Goal: Use online tool/utility: Utilize a website feature to perform a specific function

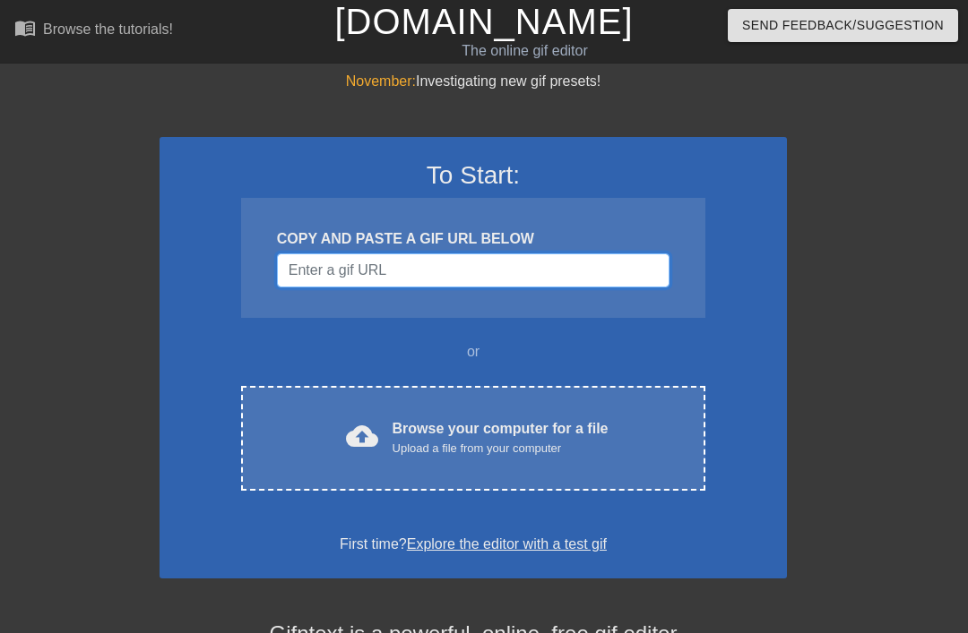
click at [615, 263] on input "Username" at bounding box center [473, 271] width 392 height 34
click at [787, 226] on div "November: Investigating new gif presets! To Start: COPY AND PASTE A GIF URL BEL…" at bounding box center [484, 509] width 968 height 877
click at [530, 413] on div "cloud_upload Browse your computer for a file Upload a file from your computer C…" at bounding box center [473, 438] width 464 height 105
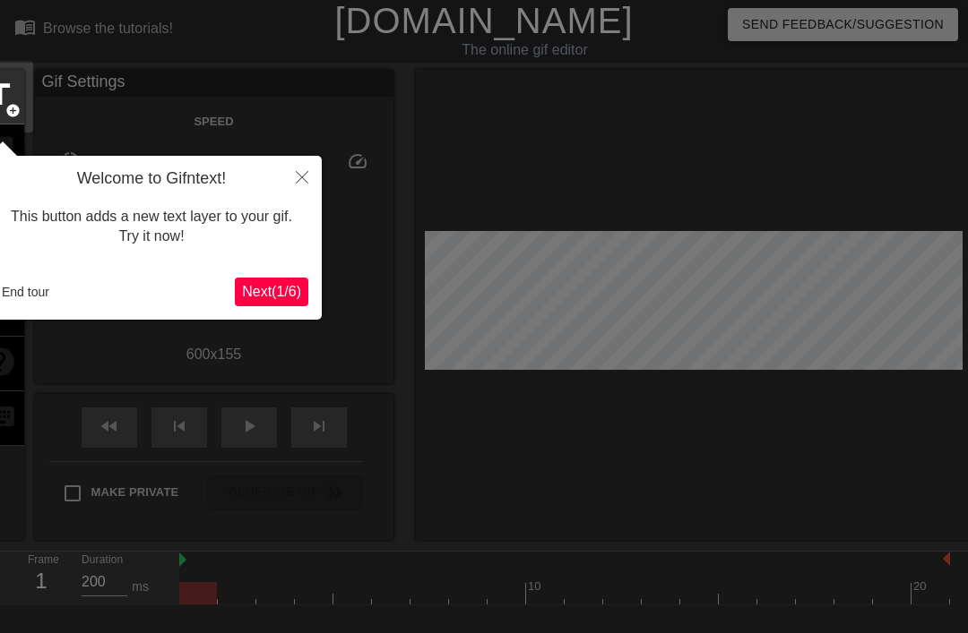
scroll to position [44, 0]
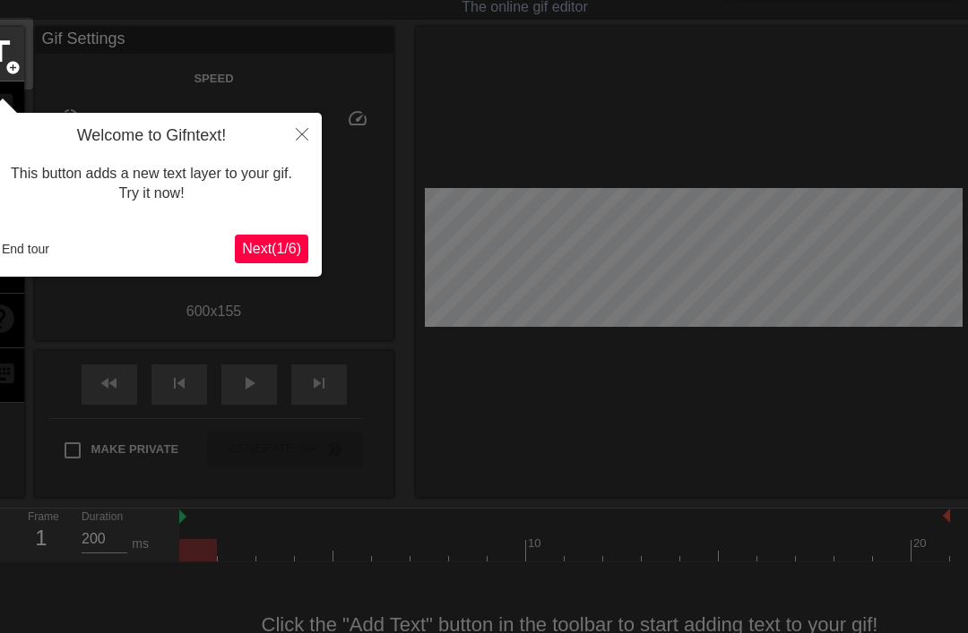
click at [267, 251] on span "Next ( 1 / 6 )" at bounding box center [271, 248] width 59 height 15
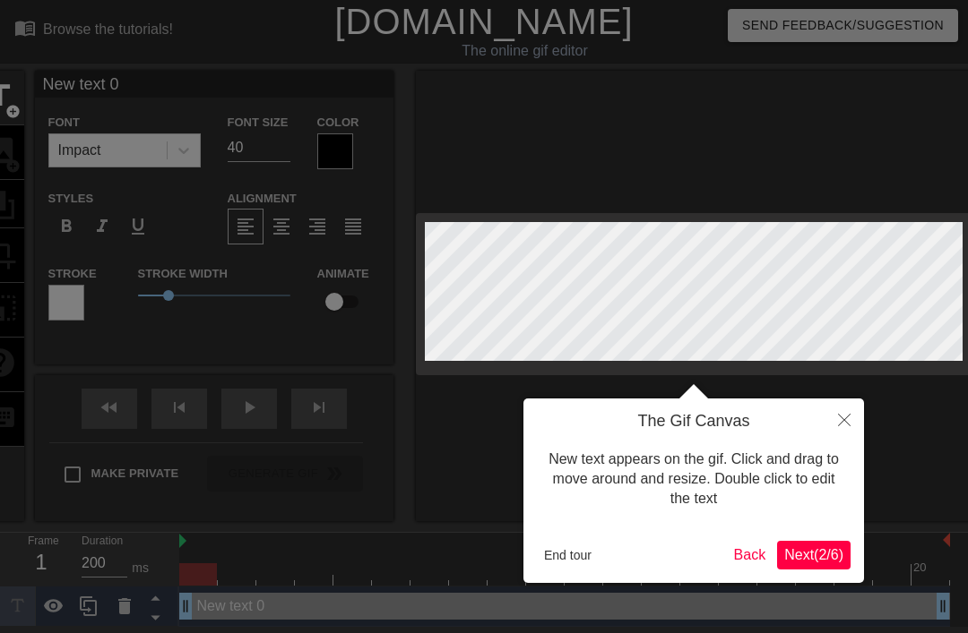
scroll to position [0, 3]
click at [650, 528] on div "The Gif Canvas New text appears on the gif. Click and drag to move around and r…" at bounding box center [693, 491] width 340 height 185
click at [850, 426] on button "Close" at bounding box center [843, 419] width 39 height 41
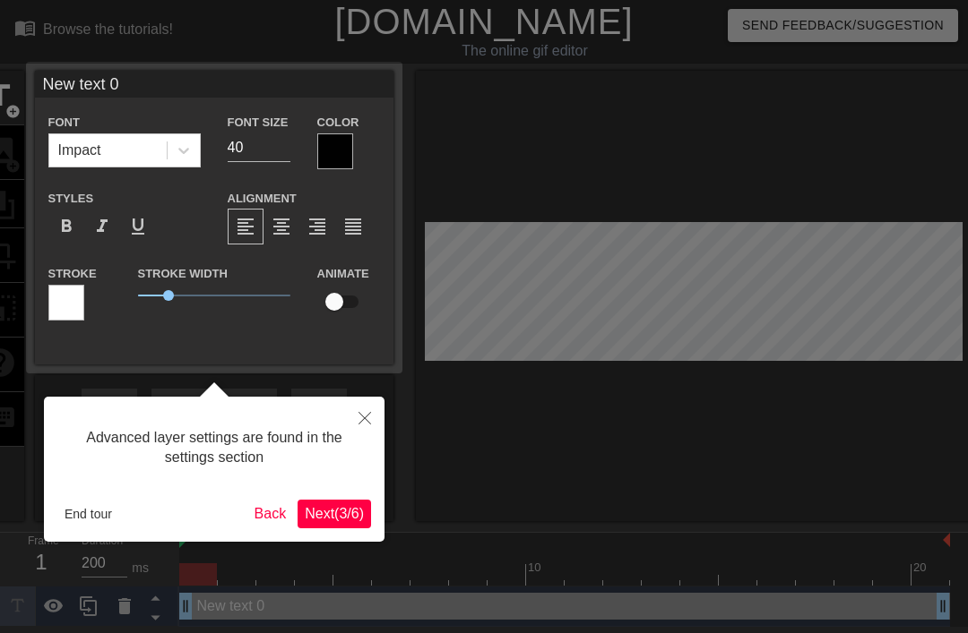
click at [374, 415] on button "Close" at bounding box center [364, 417] width 39 height 41
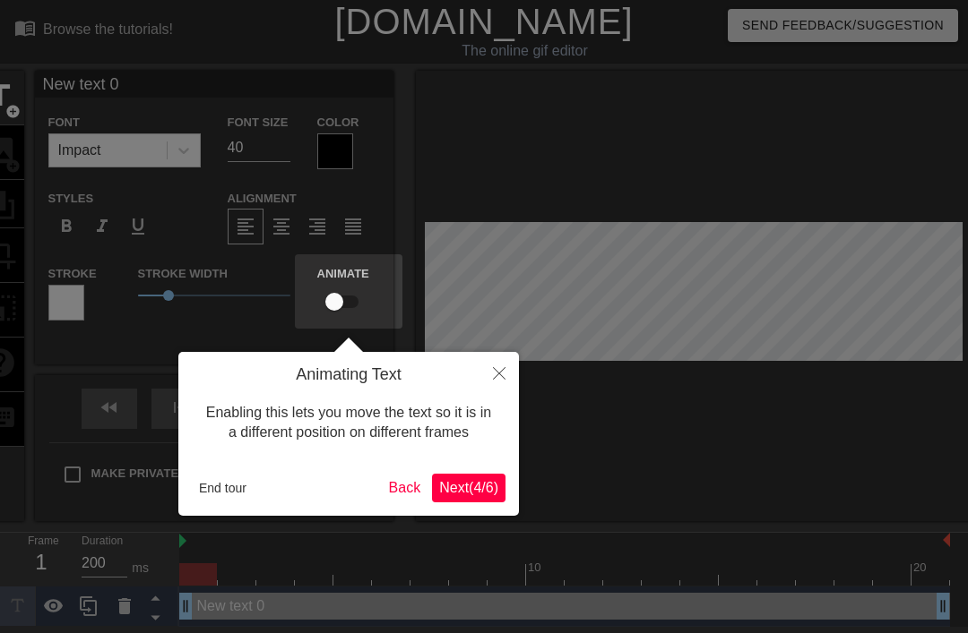
click at [494, 376] on icon "Close" at bounding box center [499, 373] width 13 height 13
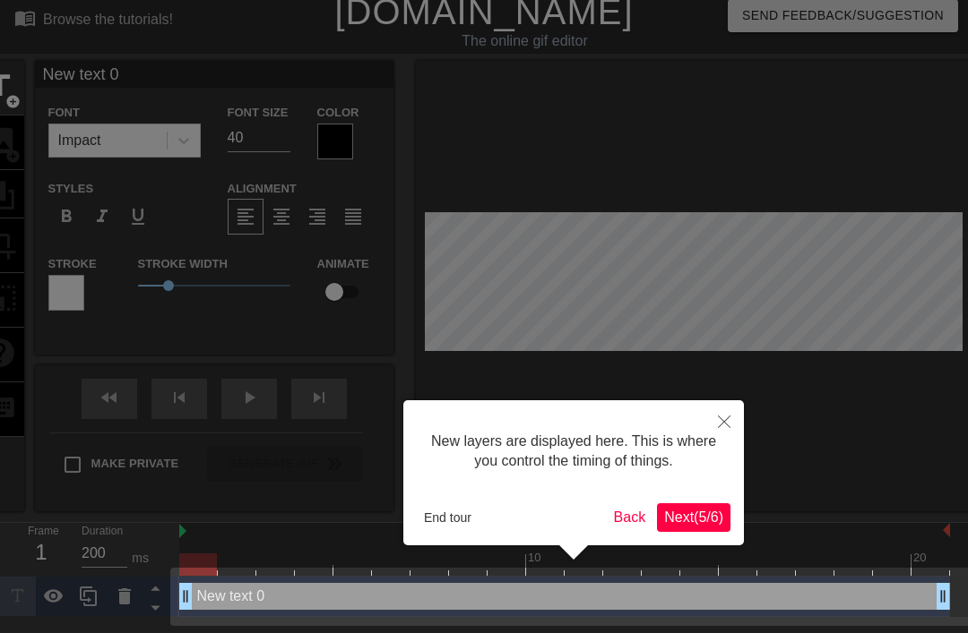
click at [735, 422] on button "Close" at bounding box center [723, 420] width 39 height 41
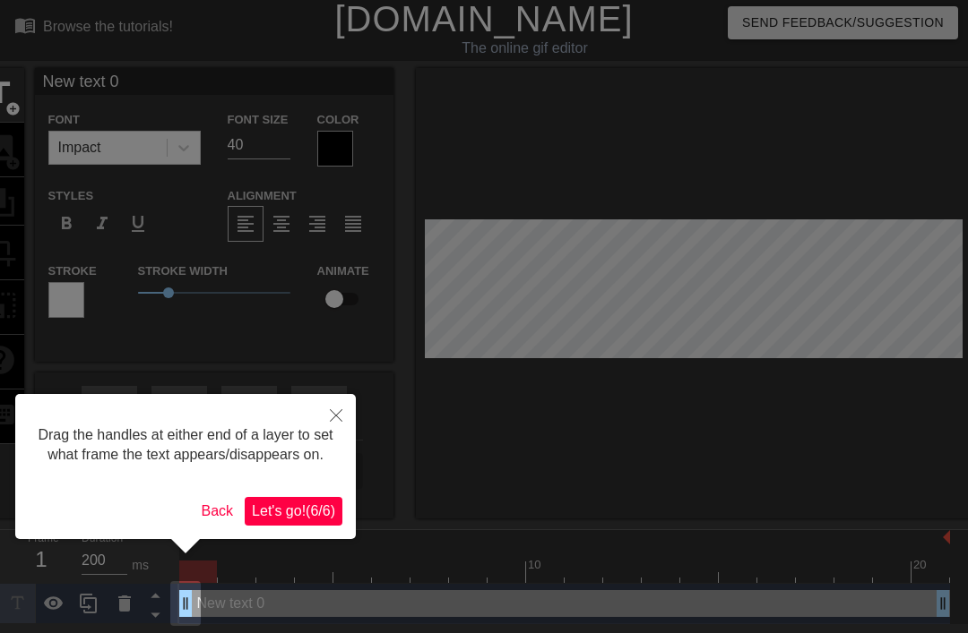
click at [340, 411] on icon "Close" at bounding box center [336, 415] width 13 height 13
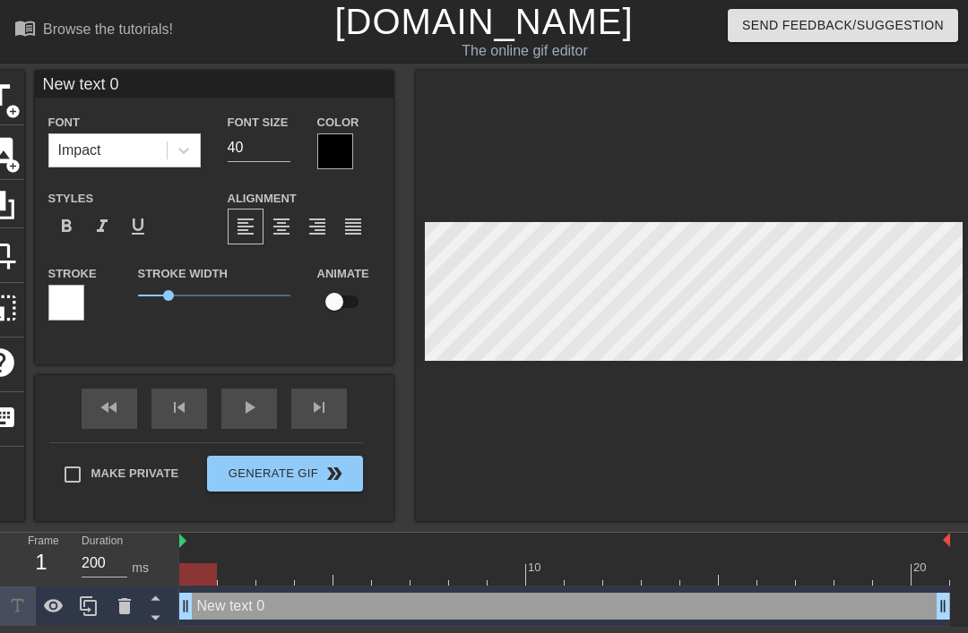
scroll to position [0, 4]
type input "New text"
type textarea "New text"
type input "New text"
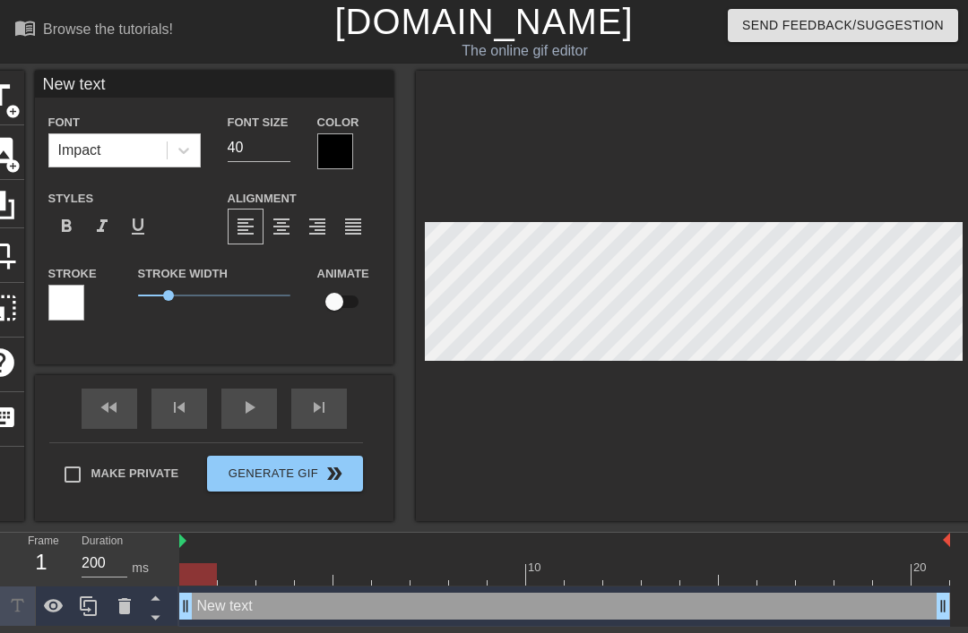
type textarea "New text"
type input "New tex"
type textarea "New te"
type input "New te"
type textarea "New t"
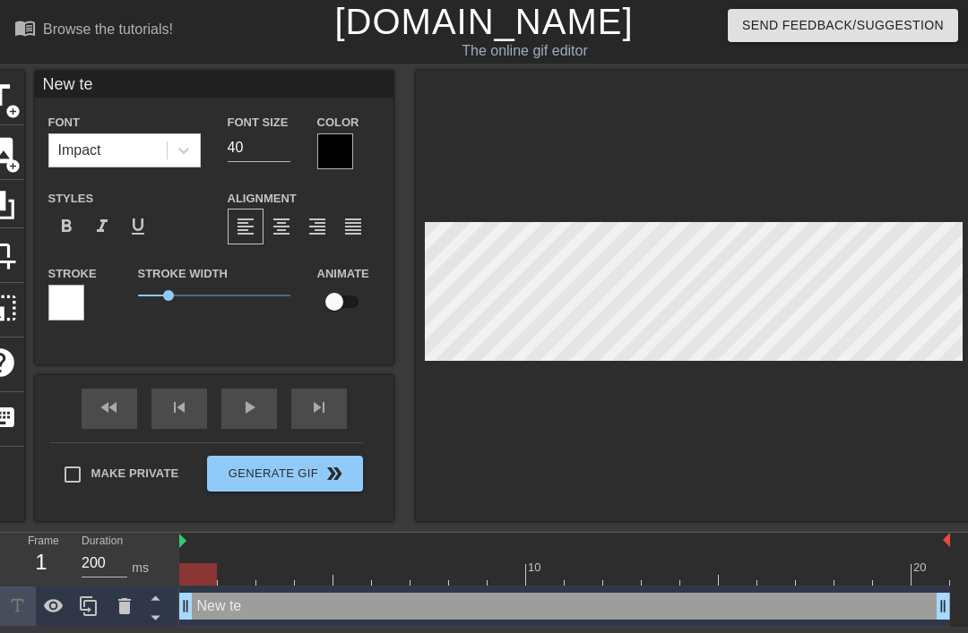
type input "New t"
type textarea "New"
type input "New"
type textarea "Ne"
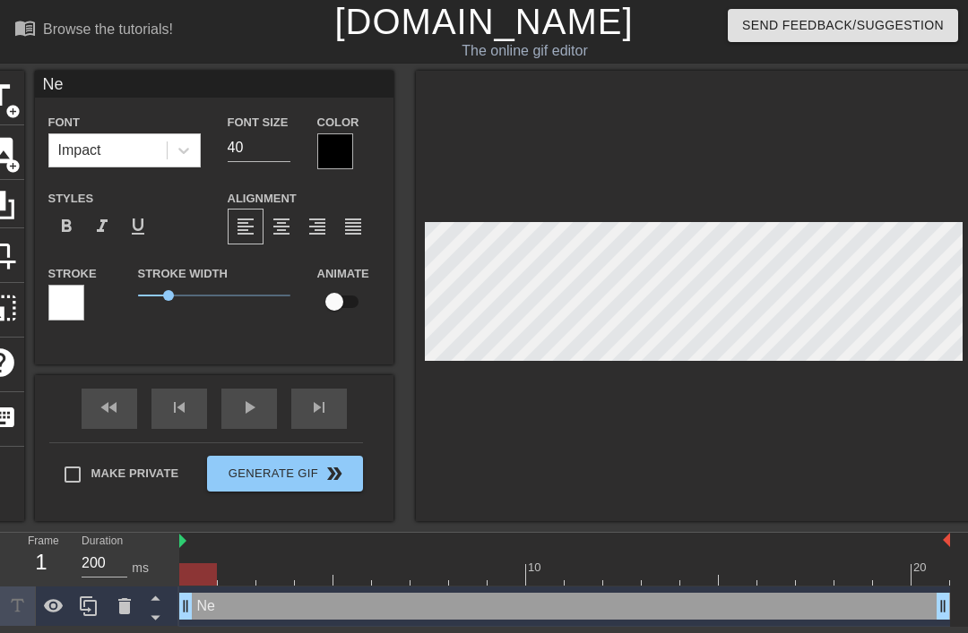
type input "N"
type textarea "N"
click at [345, 154] on div at bounding box center [335, 151] width 36 height 36
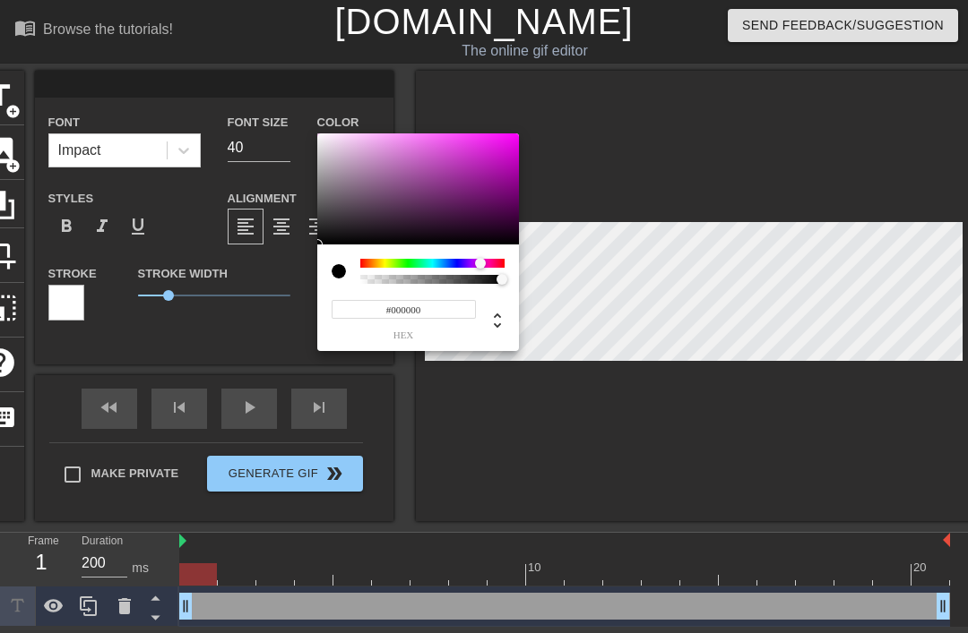
click at [481, 266] on div at bounding box center [480, 263] width 11 height 11
type input "#B942B1"
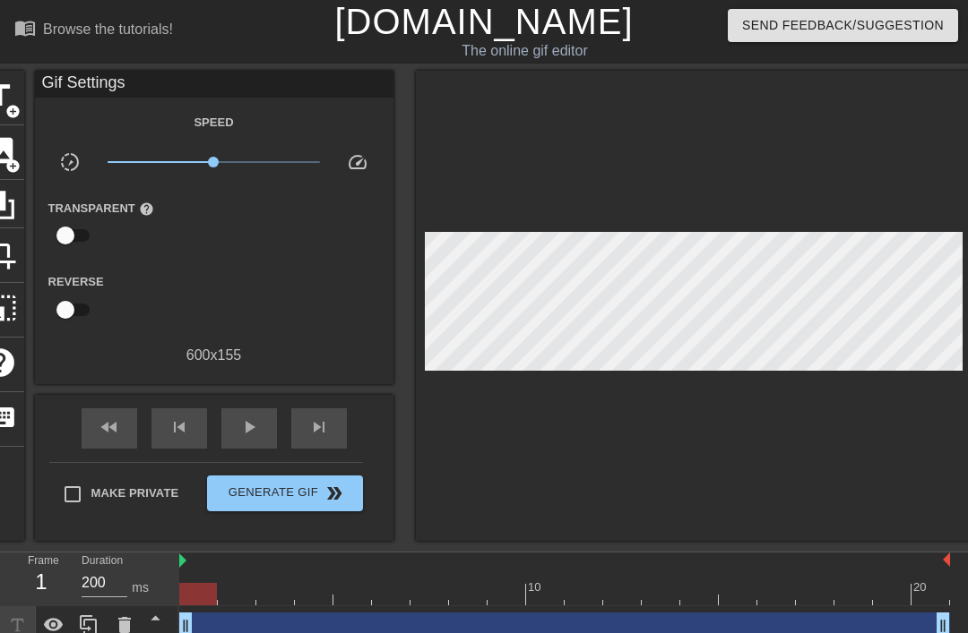
click at [5, 104] on span "add_circle" at bounding box center [12, 111] width 15 height 15
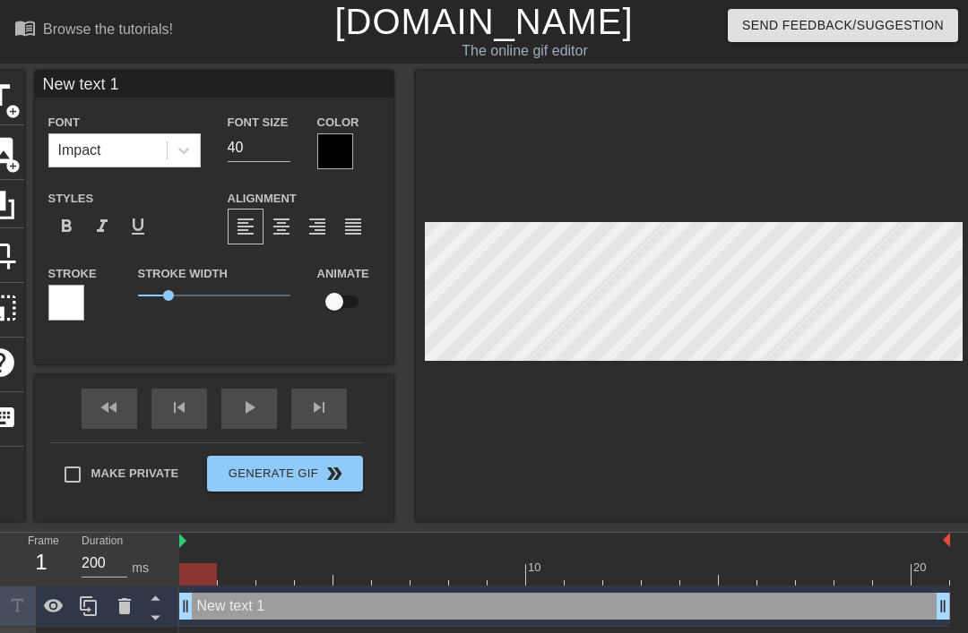
scroll to position [0, 4]
click at [342, 153] on div at bounding box center [335, 151] width 36 height 36
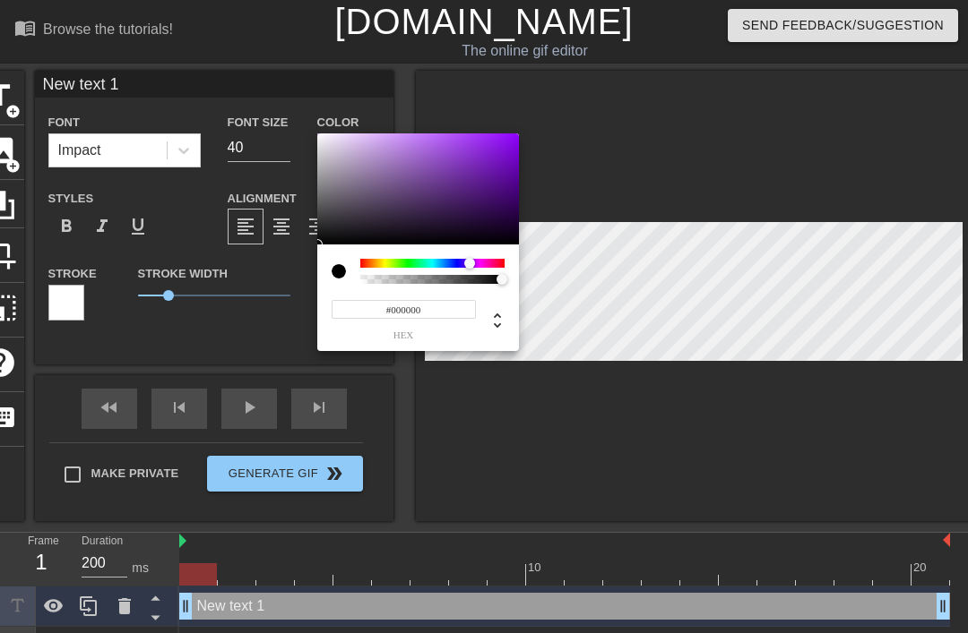
click at [470, 263] on div at bounding box center [469, 263] width 11 height 11
click at [489, 256] on div "#000000 hex" at bounding box center [418, 298] width 202 height 107
click at [497, 256] on div "#000000 hex" at bounding box center [418, 298] width 202 height 107
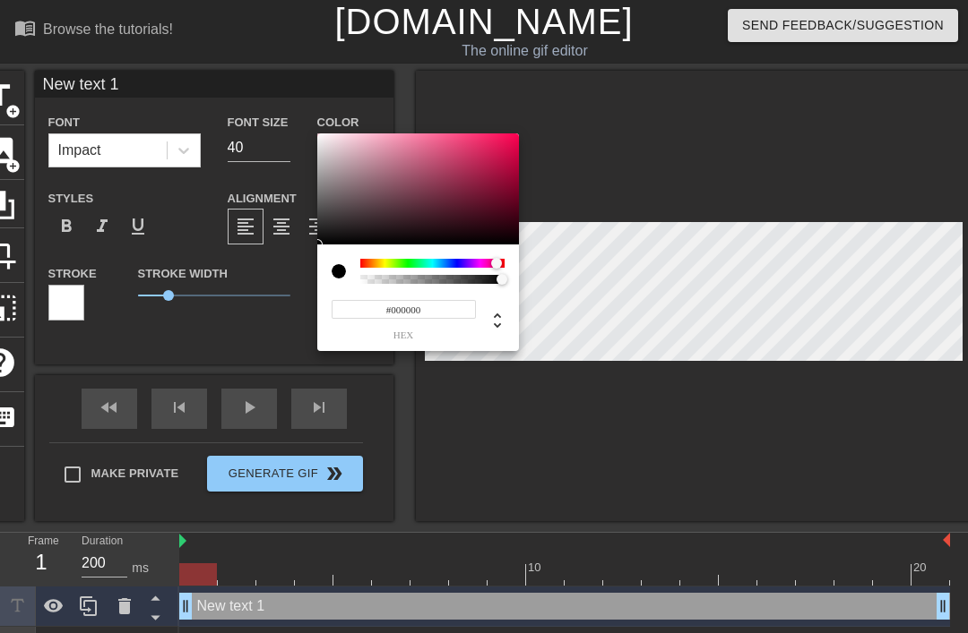
click at [497, 261] on div at bounding box center [496, 263] width 11 height 11
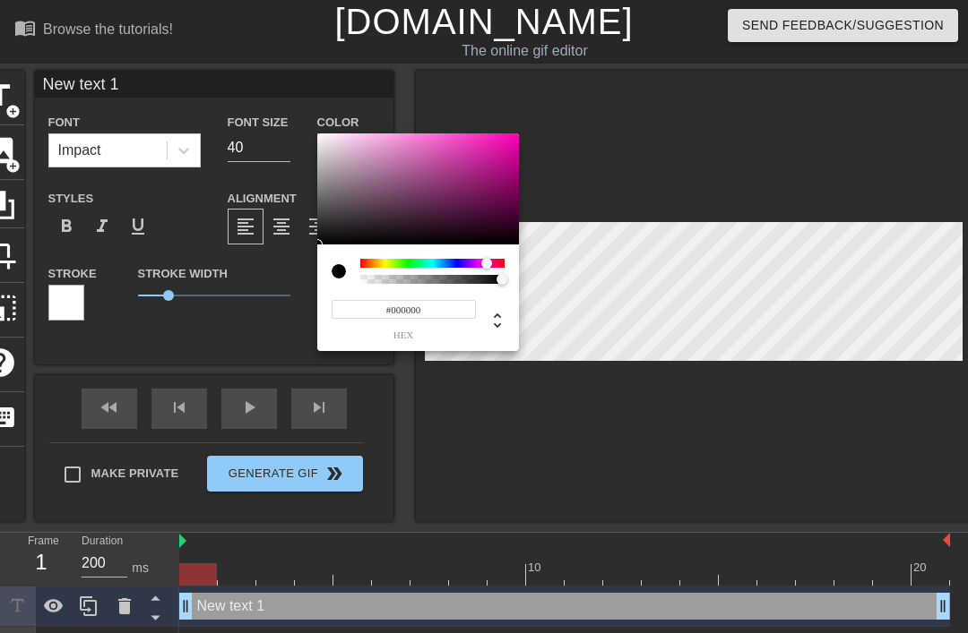
click at [487, 259] on div at bounding box center [486, 263] width 11 height 11
click at [473, 173] on div at bounding box center [472, 172] width 11 height 11
type input "#A4257E"
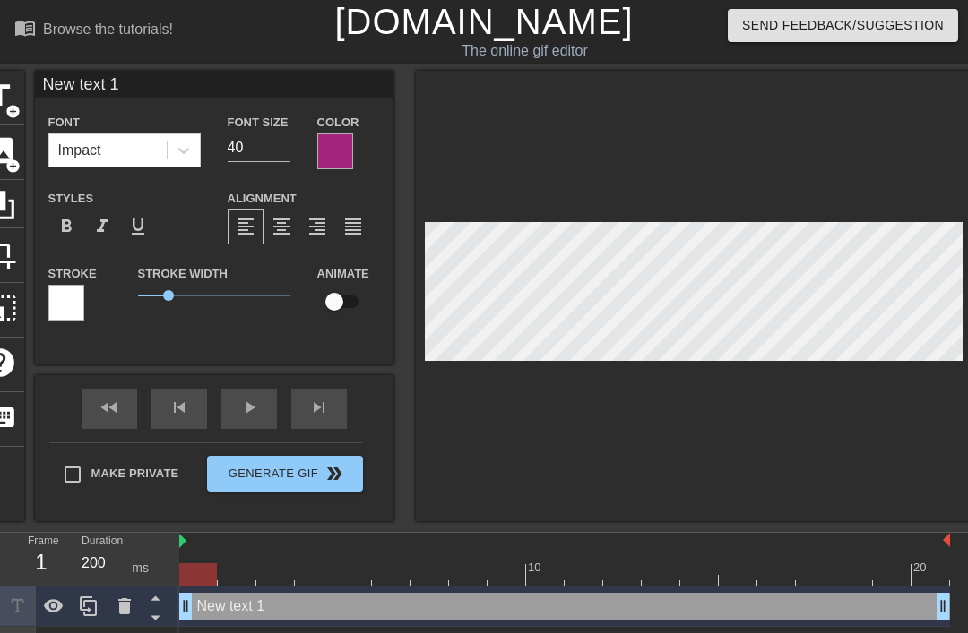
scroll to position [0, 4]
type input "New text S1"
type textarea "New text S1"
type input "New text 1"
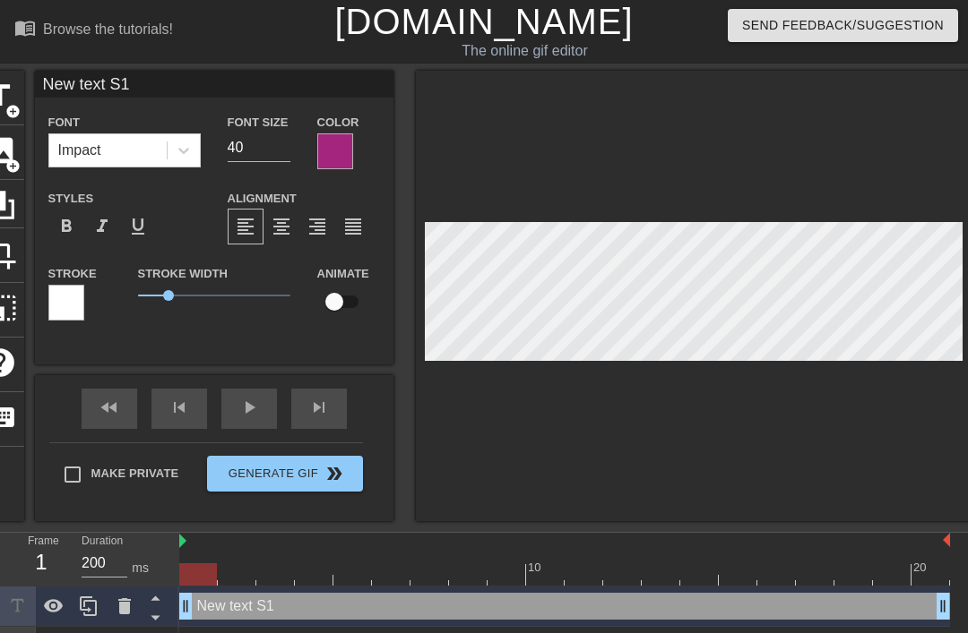
type textarea "New text 1"
type input "New text1"
type textarea "New tex1"
type input "New tex1"
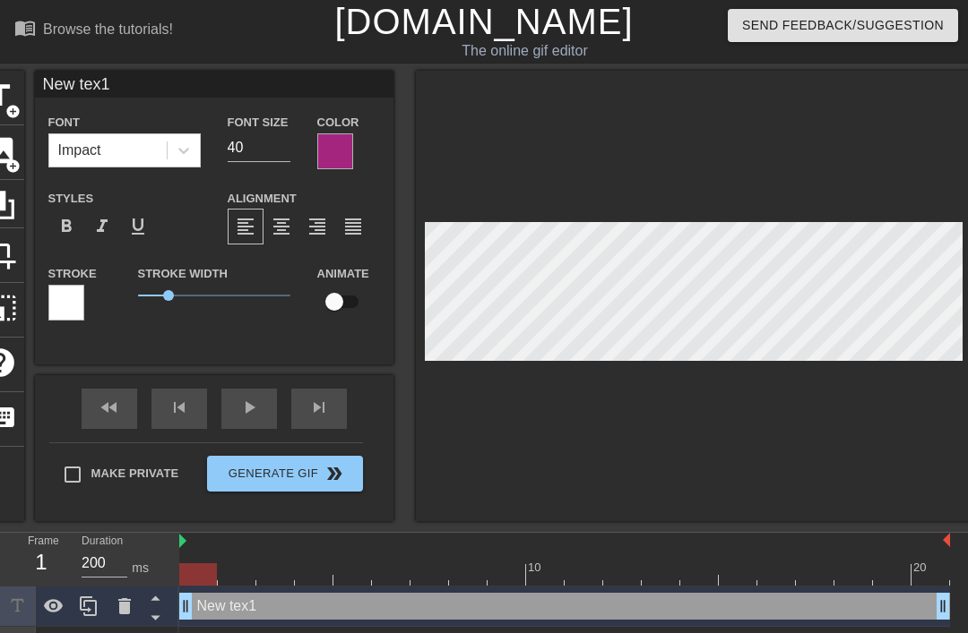
type textarea "New te1"
type input "New te1"
type textarea "New t1"
type input "New t1"
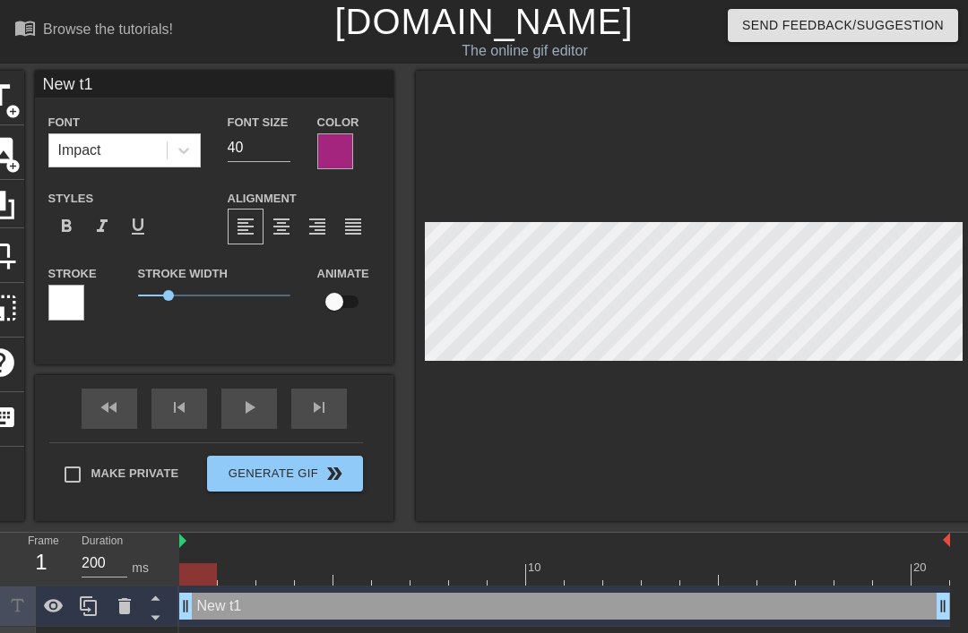
type input "New t"
type textarea "New"
type input "New"
type textarea "Ne"
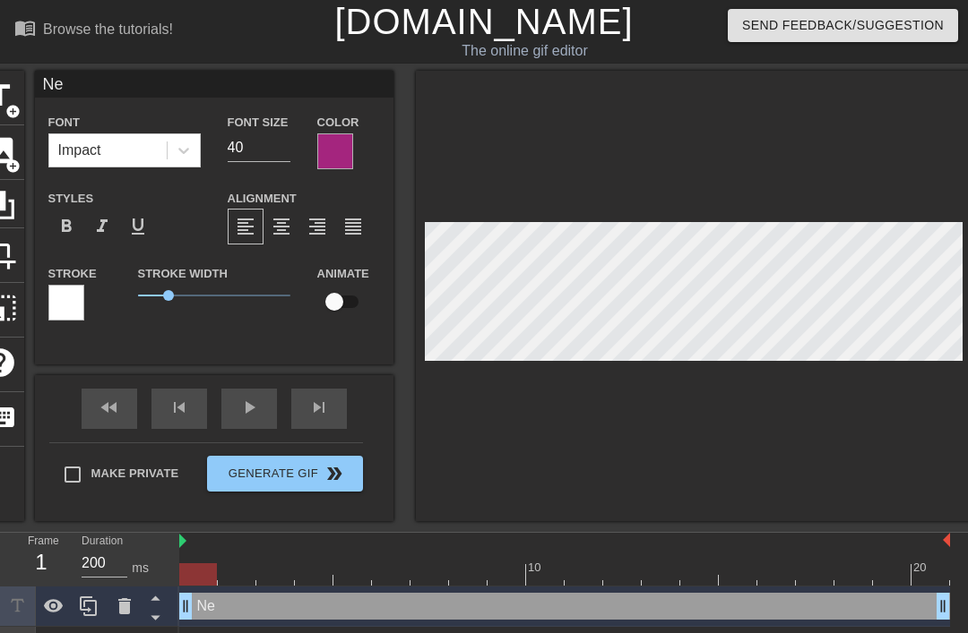
type input "N"
type textarea "N"
type input "a"
type textarea "a"
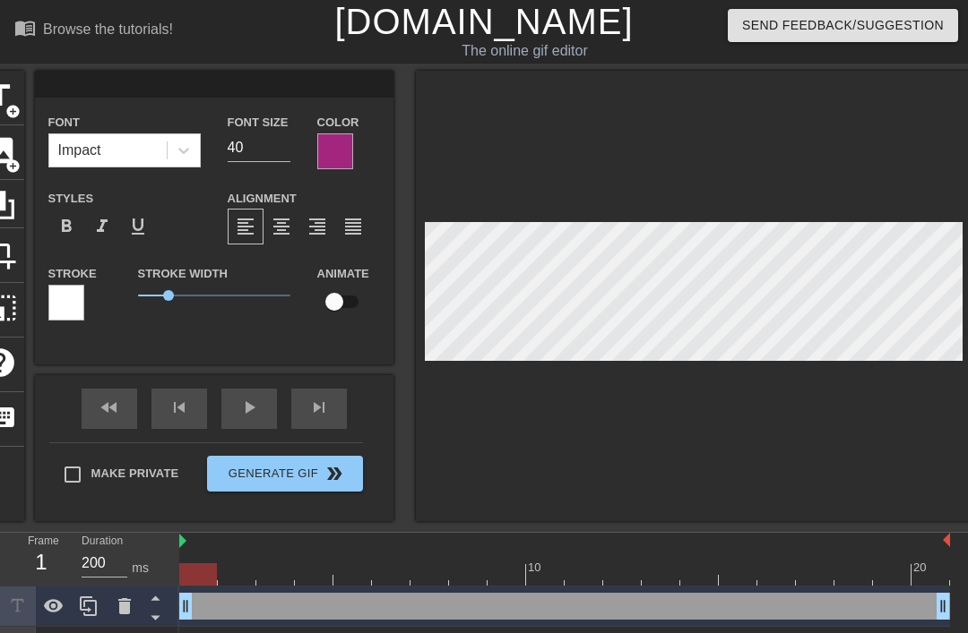
type input "a"
type textarea "a"
type input "S"
type textarea "S"
type input "Sh"
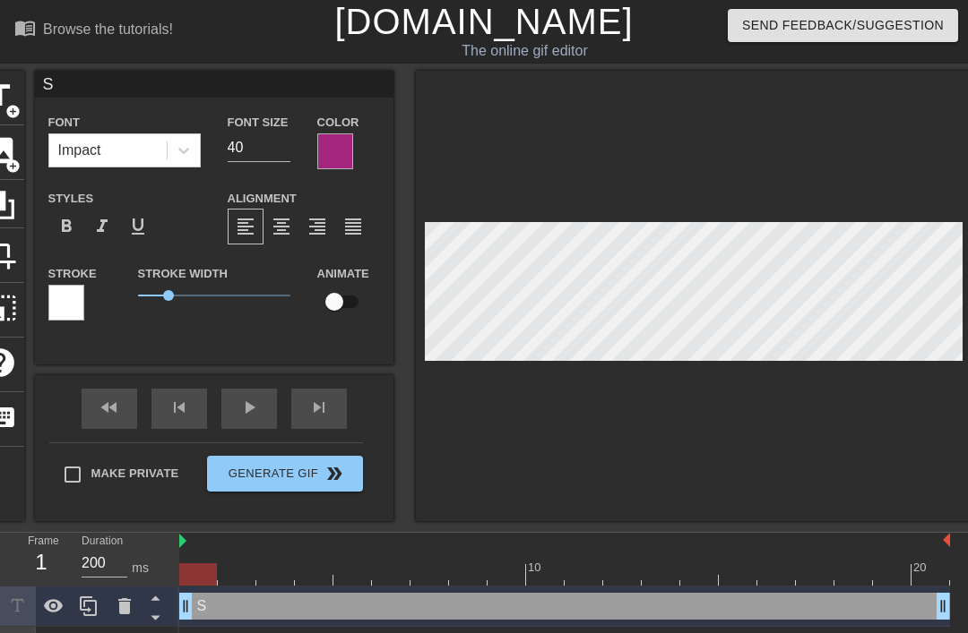
type textarea "Sh"
type input "Shr"
type textarea "Shri"
type input "Shri"
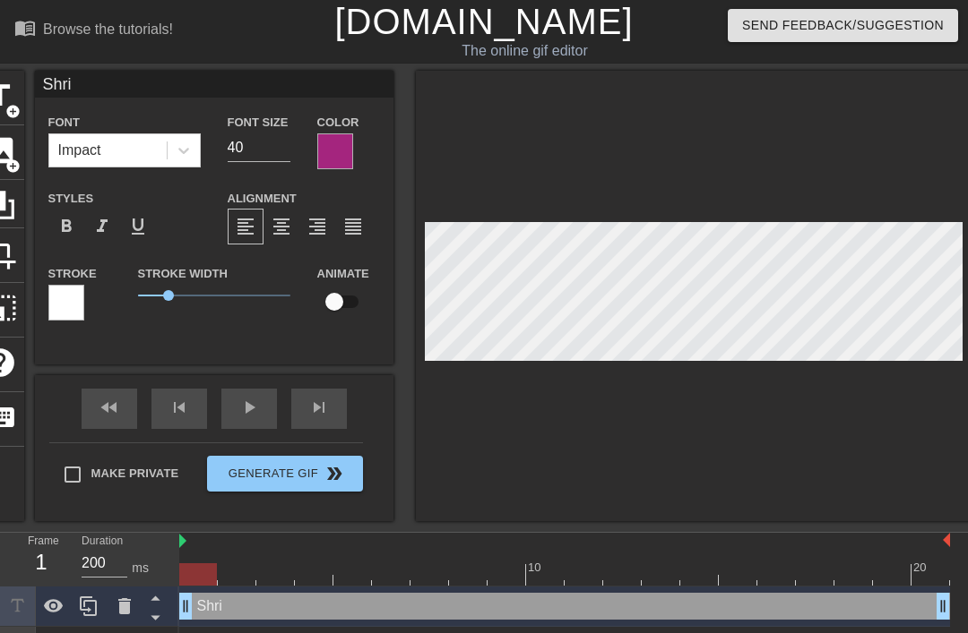
type textarea "Shrin"
type input "Shrin"
type textarea "[DEMOGRAPHIC_DATA]"
type input "[DEMOGRAPHIC_DATA]"
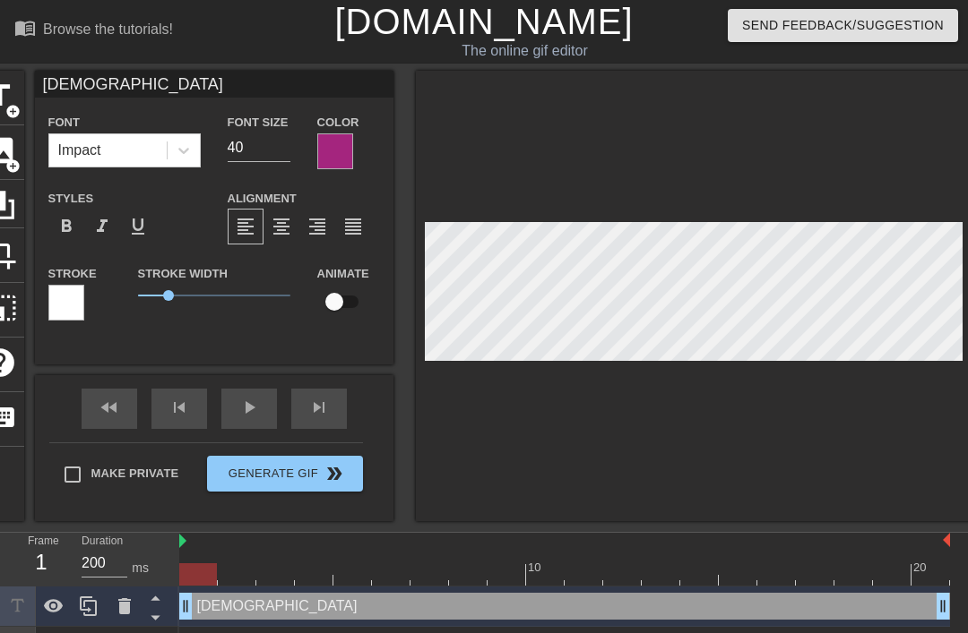
type textarea "Shrines"
type input "Shrines"
type textarea "Shrines"
click at [341, 159] on div at bounding box center [335, 151] width 36 height 36
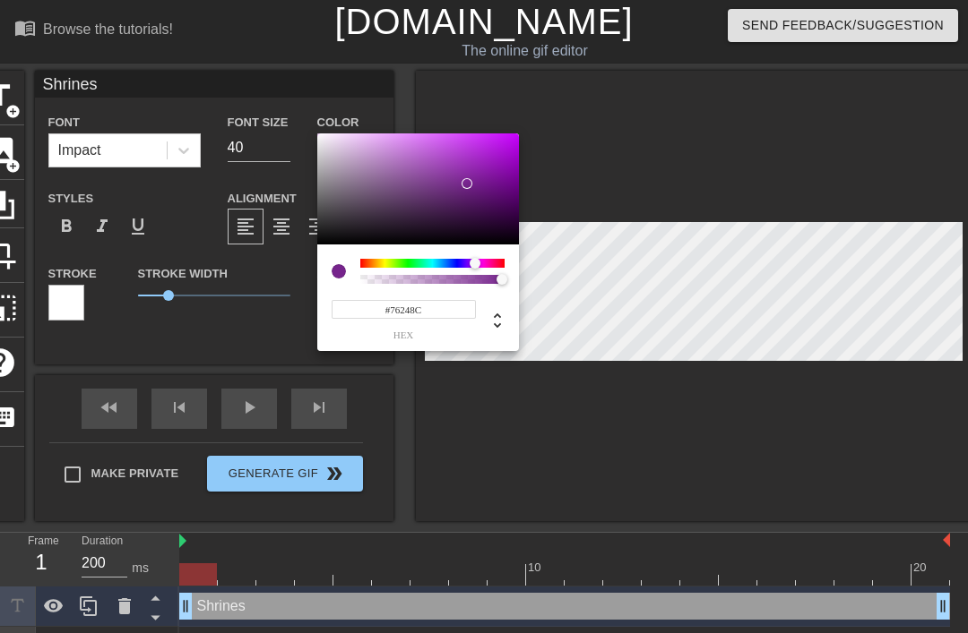
click at [468, 184] on div at bounding box center [466, 183] width 11 height 11
type input "#75238C"
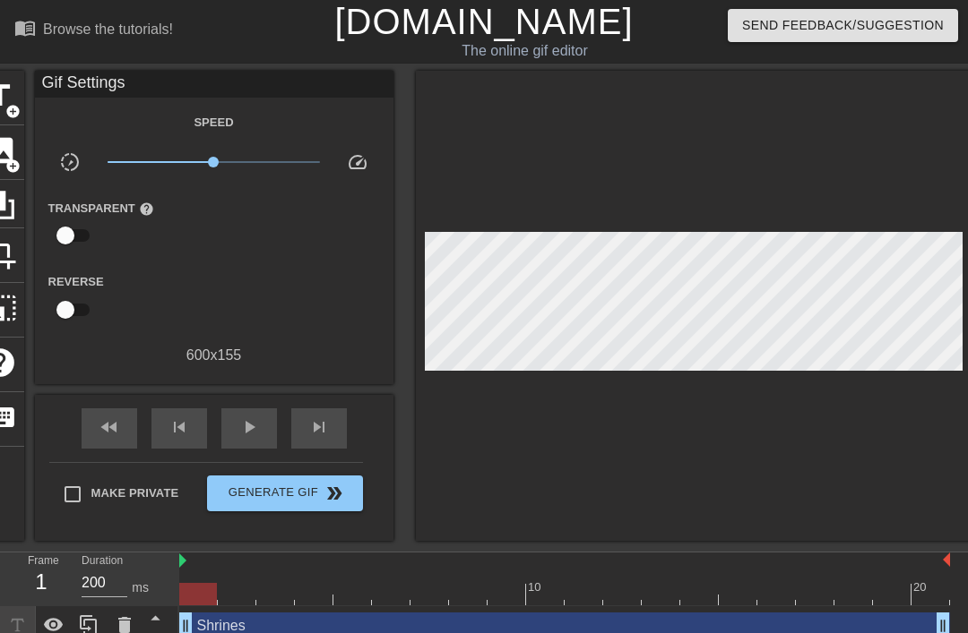
click at [6, 104] on span "add_circle" at bounding box center [12, 111] width 15 height 15
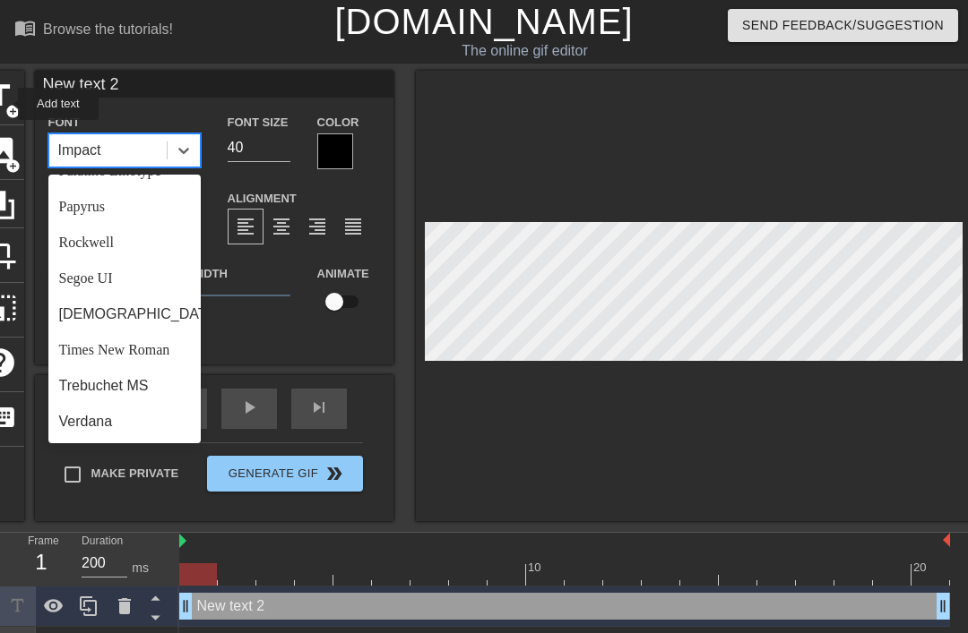
scroll to position [620, 0]
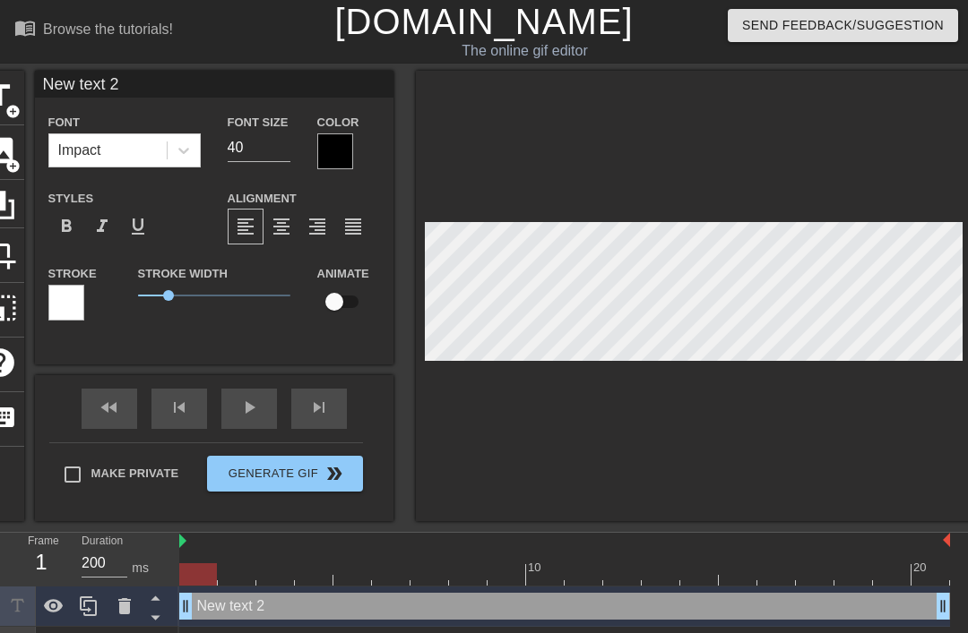
click at [598, 128] on div at bounding box center [693, 296] width 555 height 451
type input "New txt 2"
type textarea "New txt 2"
type input "New xt 2"
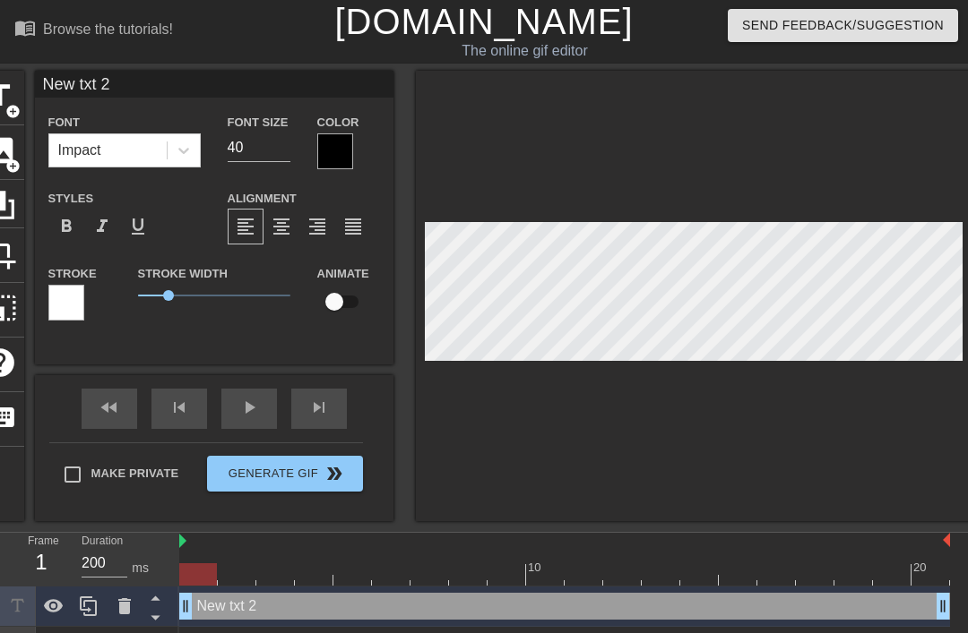
type textarea "New xt 2"
type input "Newxt 2"
type textarea "Next 2"
type input "Nxt 2"
type textarea "xt 2"
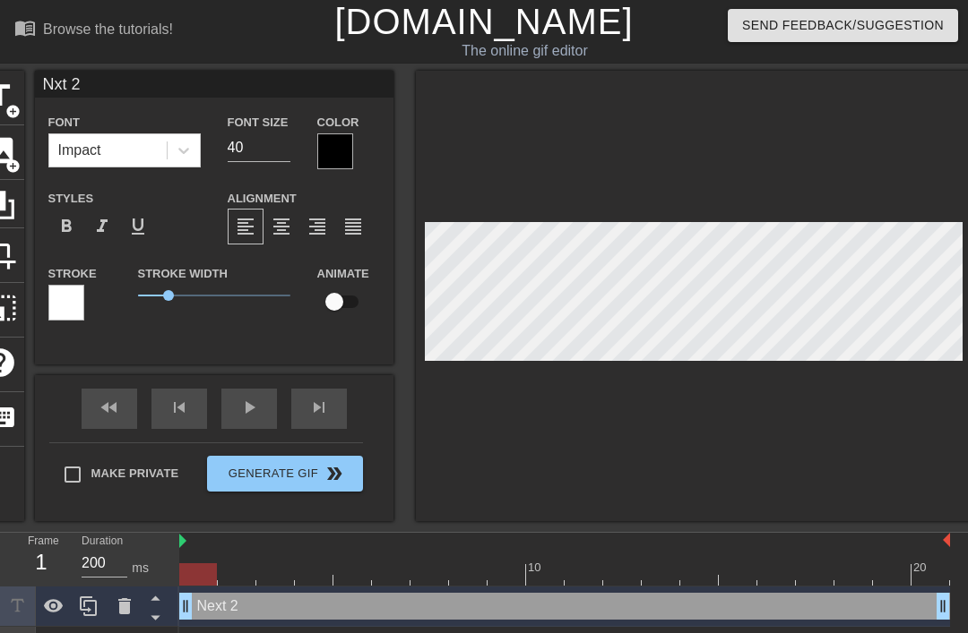
type input "xt 2"
type textarea "xt 2"
type input "xt"
type textarea "xt"
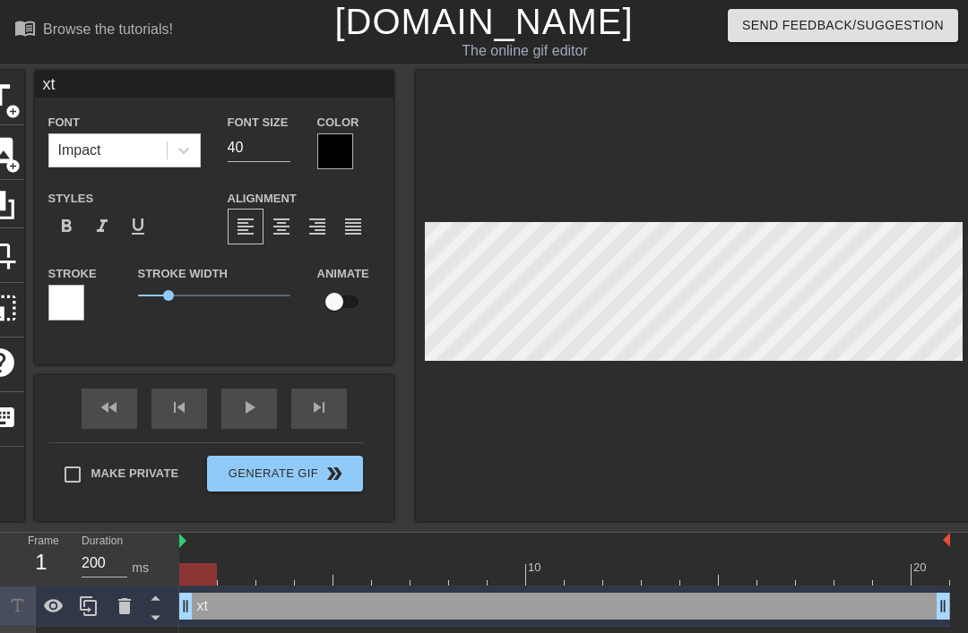
type input "xt"
type textarea "x"
type input "x"
click at [769, 162] on div at bounding box center [693, 296] width 555 height 451
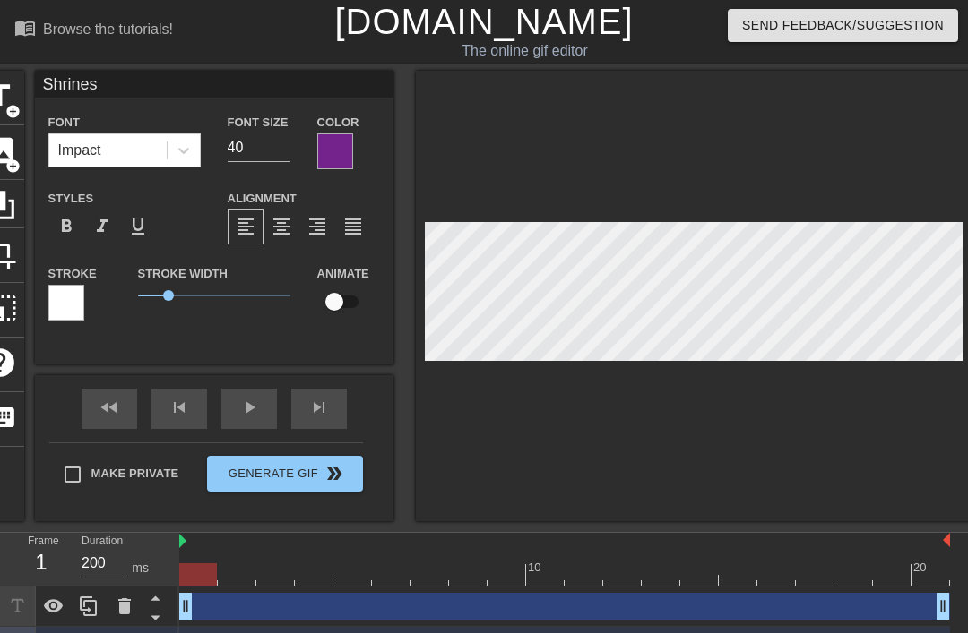
click at [790, 157] on div at bounding box center [693, 296] width 555 height 451
click at [858, 151] on div at bounding box center [693, 296] width 555 height 451
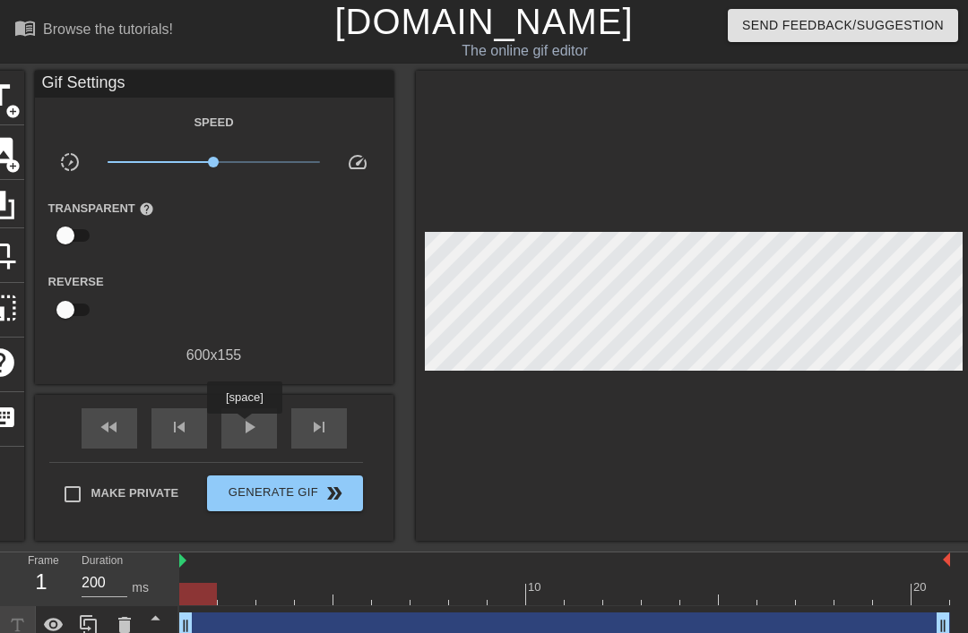
click at [246, 426] on span "play_arrow" at bounding box center [249, 428] width 22 height 22
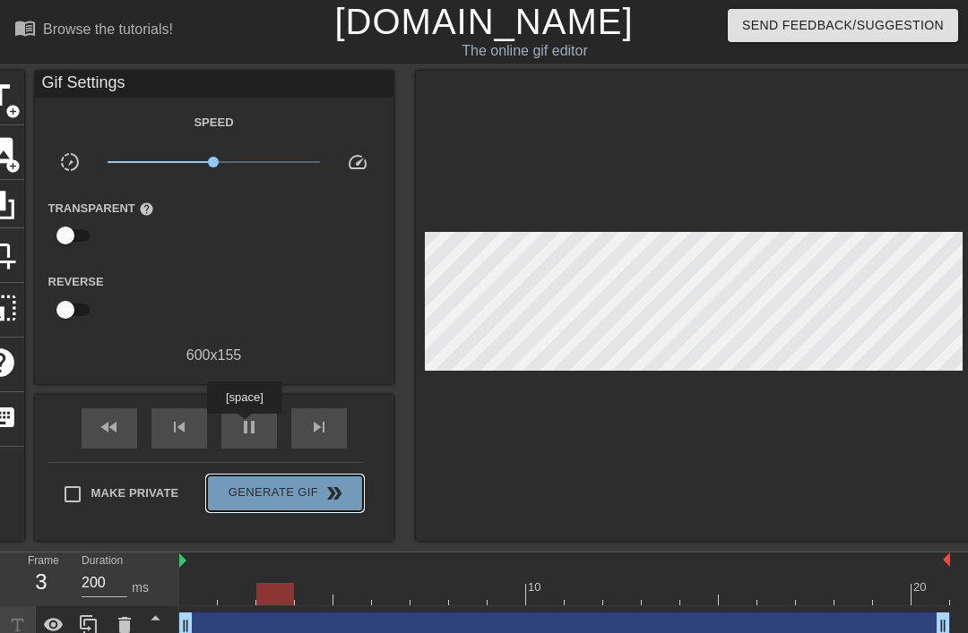
click at [327, 490] on span "double_arrow" at bounding box center [334, 494] width 22 height 22
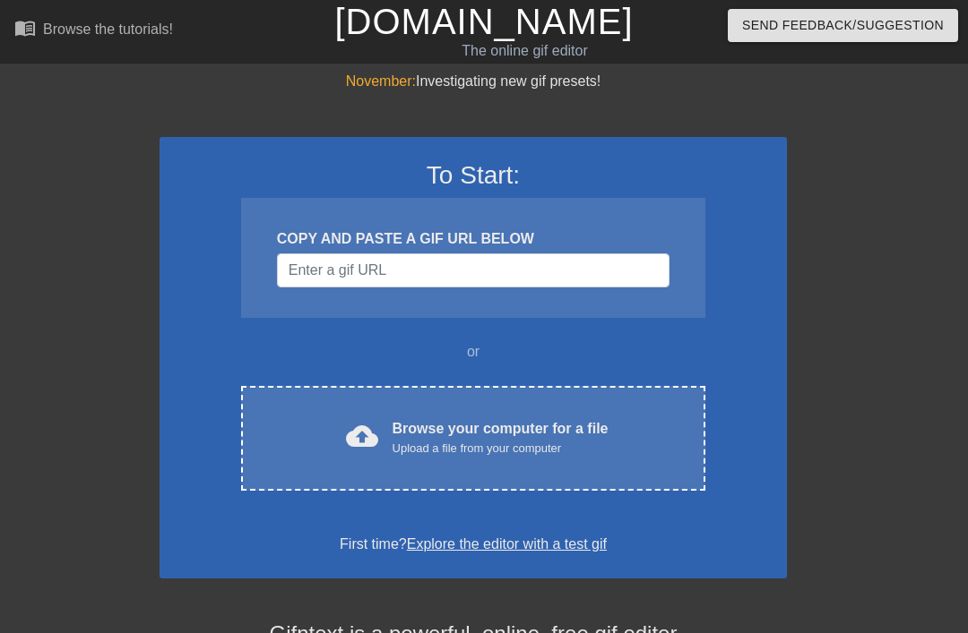
click at [493, 424] on div "Browse your computer for a file Upload a file from your computer" at bounding box center [500, 437] width 216 height 39
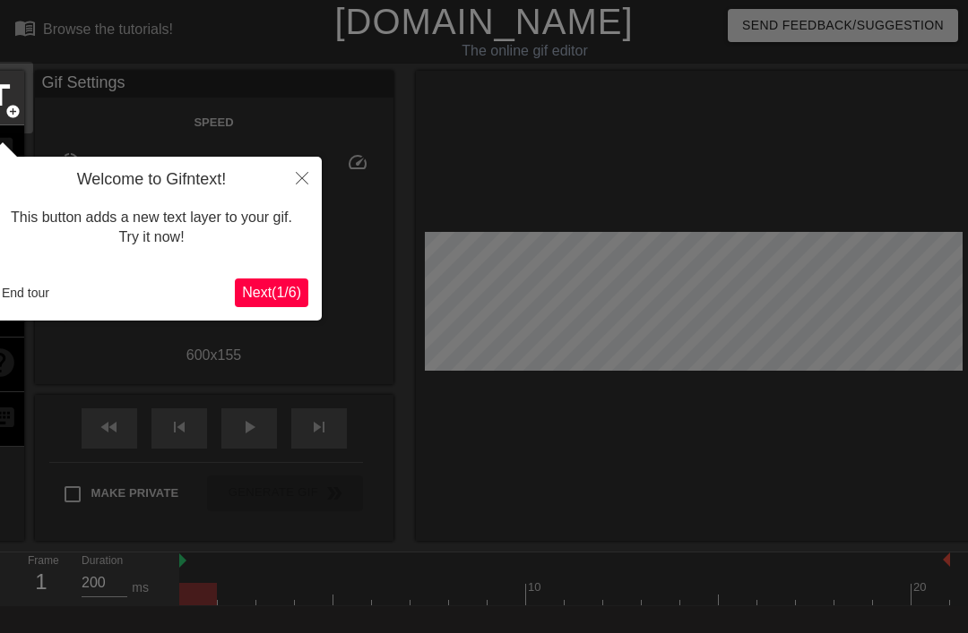
scroll to position [44, 0]
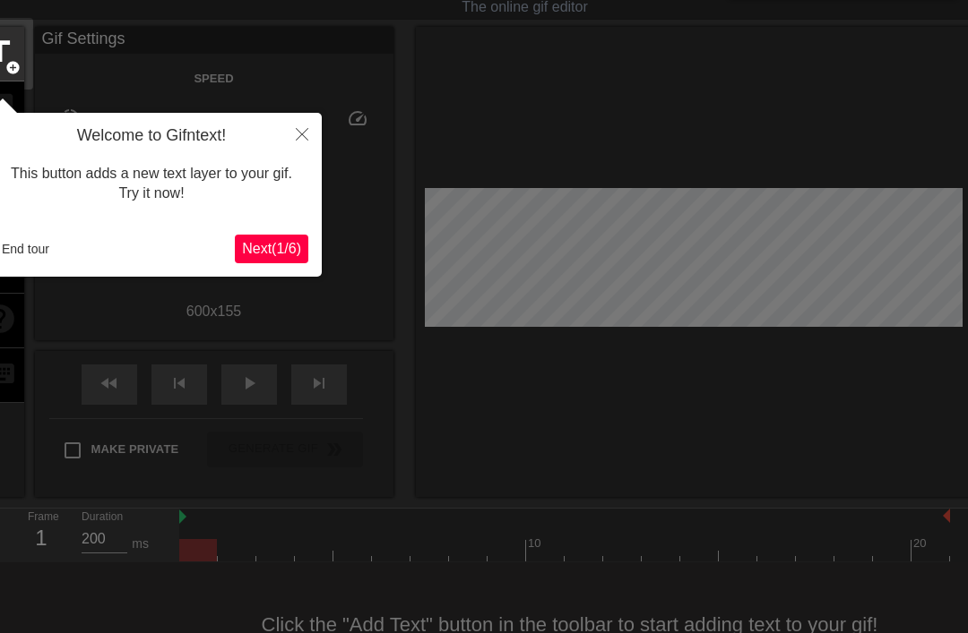
click at [306, 133] on icon "Close" at bounding box center [302, 134] width 13 height 13
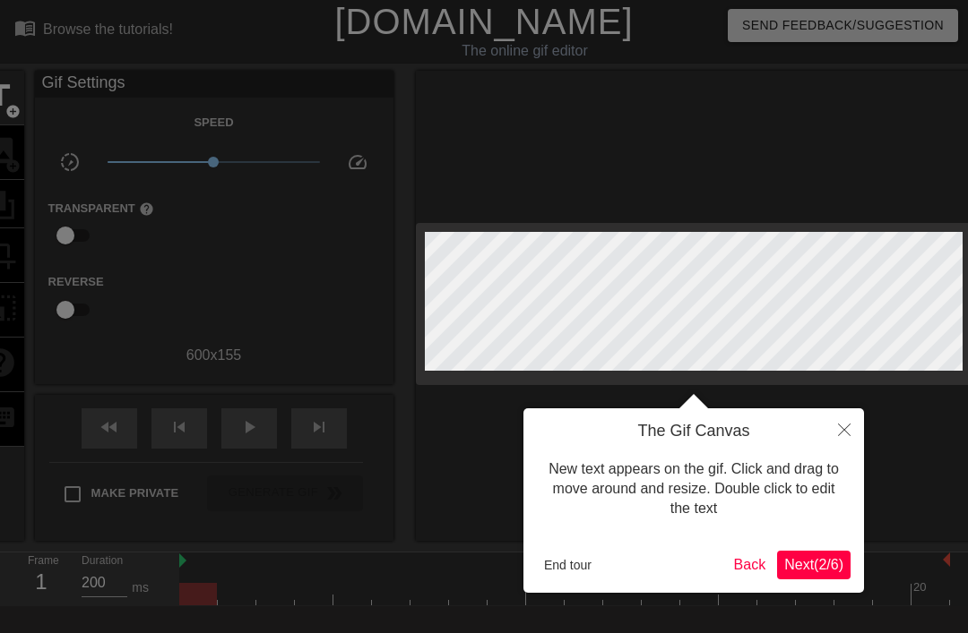
click at [847, 421] on button "Close" at bounding box center [843, 429] width 39 height 41
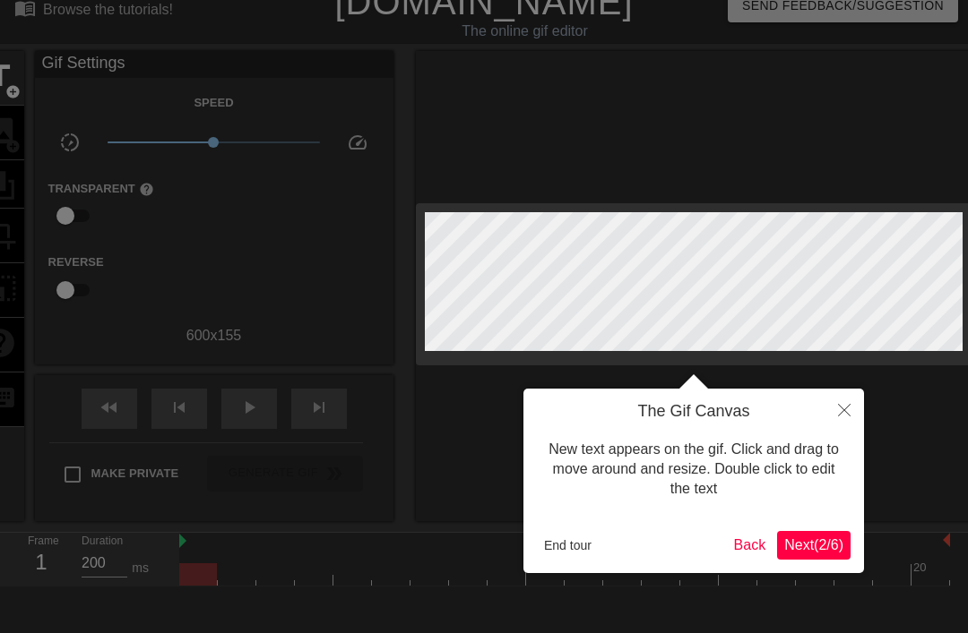
scroll to position [44, 0]
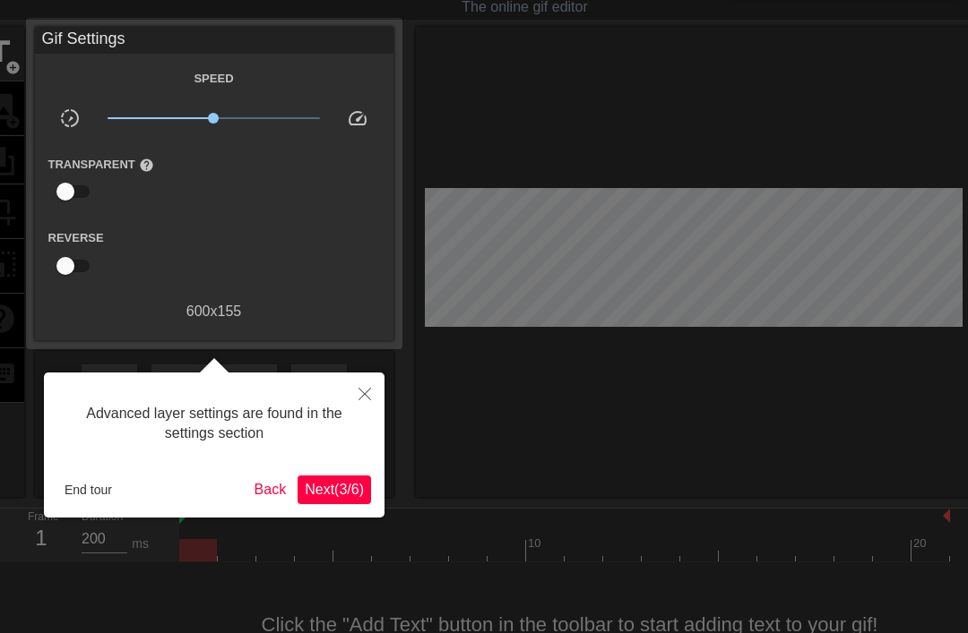
click at [360, 392] on icon "Close" at bounding box center [364, 394] width 13 height 13
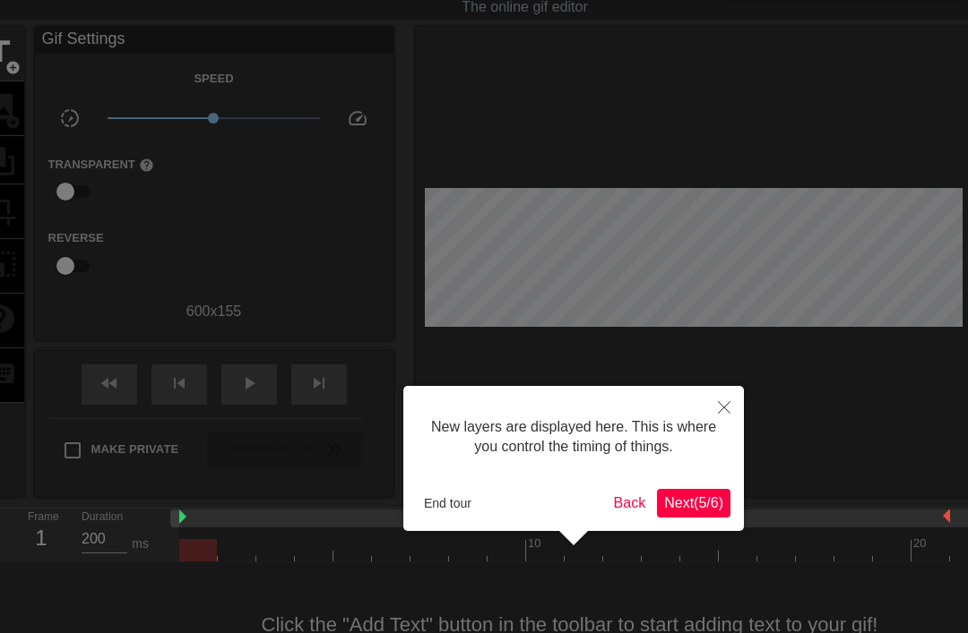
scroll to position [15, 0]
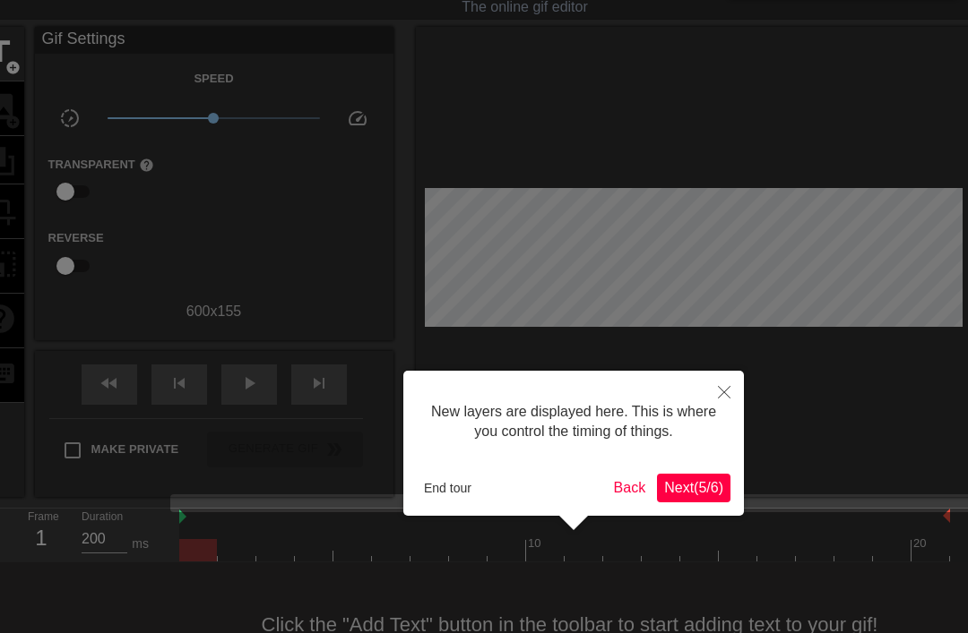
click at [729, 393] on icon "Close" at bounding box center [724, 392] width 13 height 13
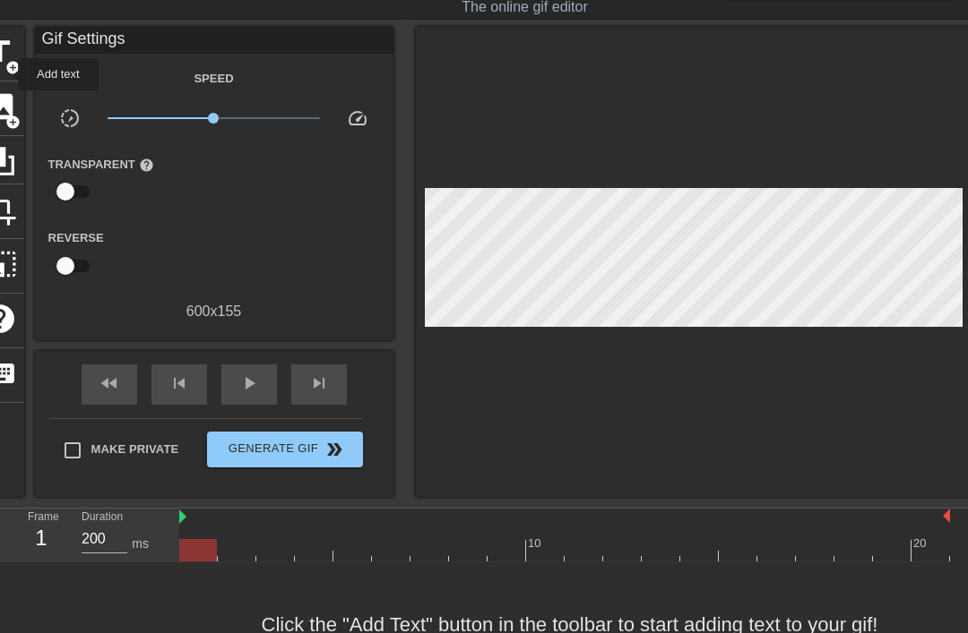
click at [6, 74] on div "title add_circle" at bounding box center [0, 54] width 48 height 55
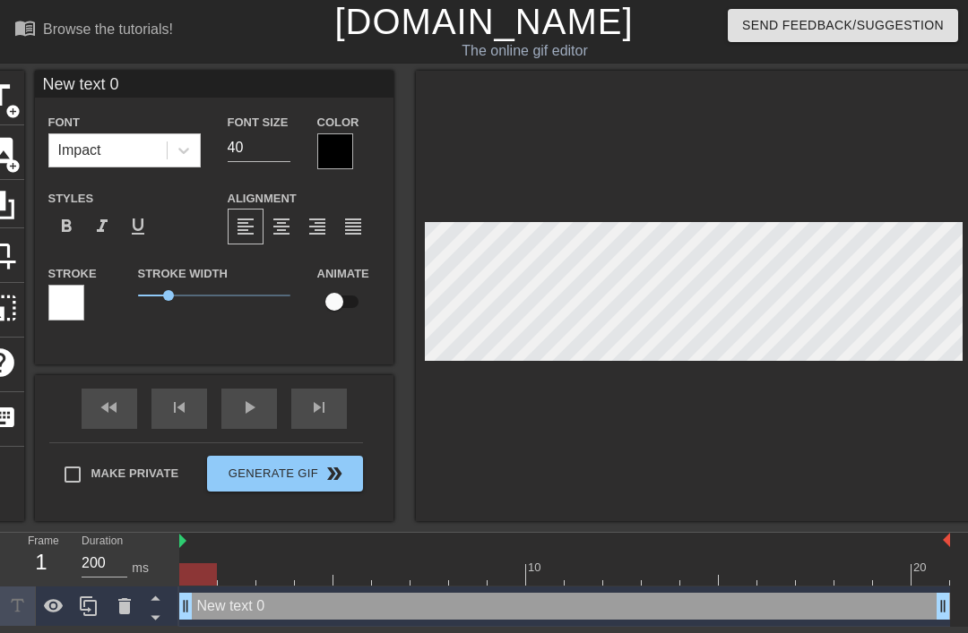
scroll to position [0, 4]
type input "New text"
type textarea "New text"
type input "New text"
type textarea "New text"
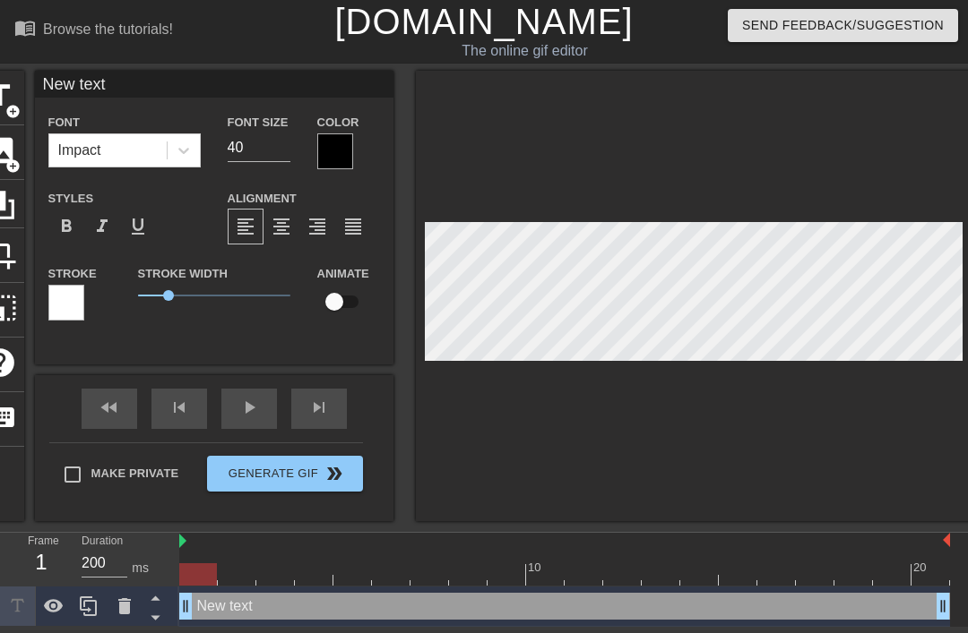
type input "New tex"
type textarea "New te"
type input "New t"
type textarea "New t"
type input "New"
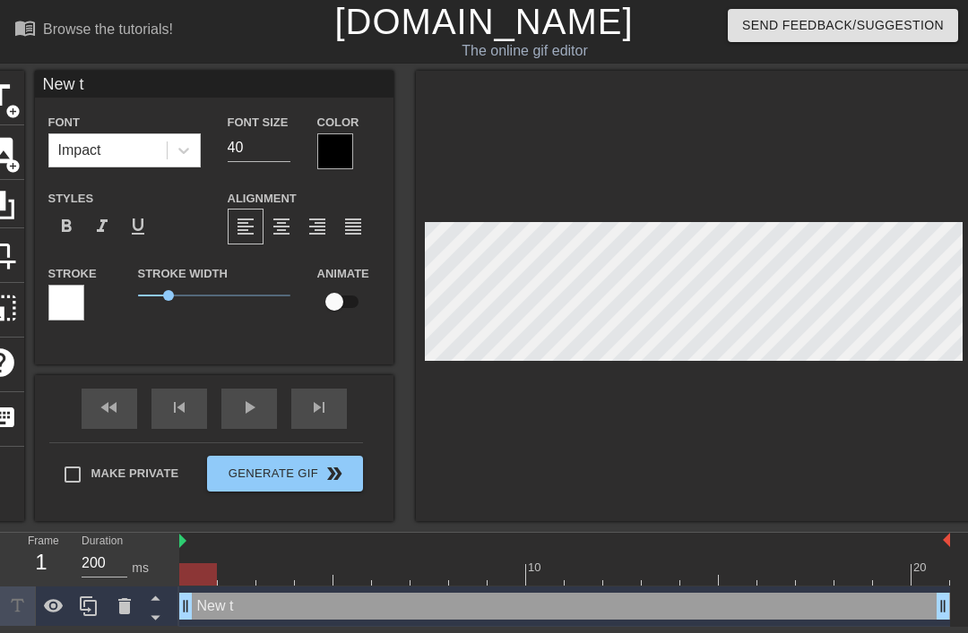
type textarea "New"
type input "New"
type textarea "New"
type input "Ne"
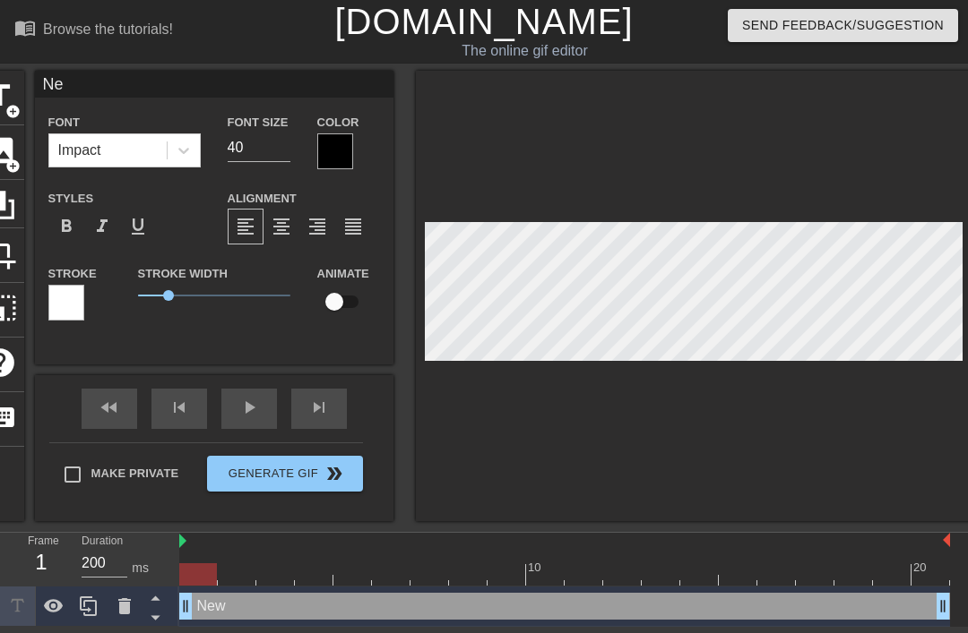
type textarea "N"
type input "N"
type input "S"
type textarea "S"
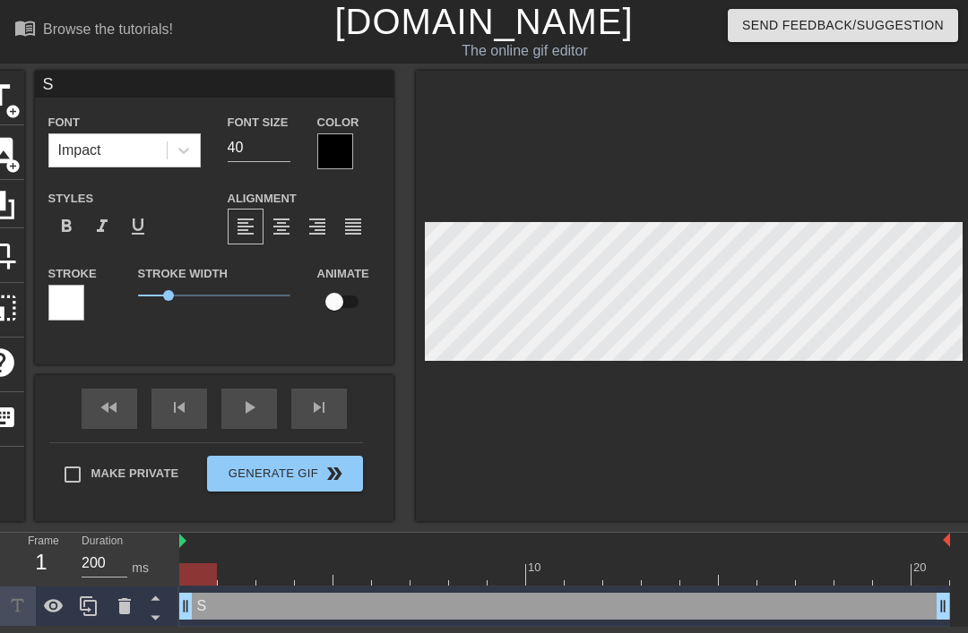
type input "Sh"
type textarea "Shr"
type input "Shr"
type textarea "Shri"
type input "Shri"
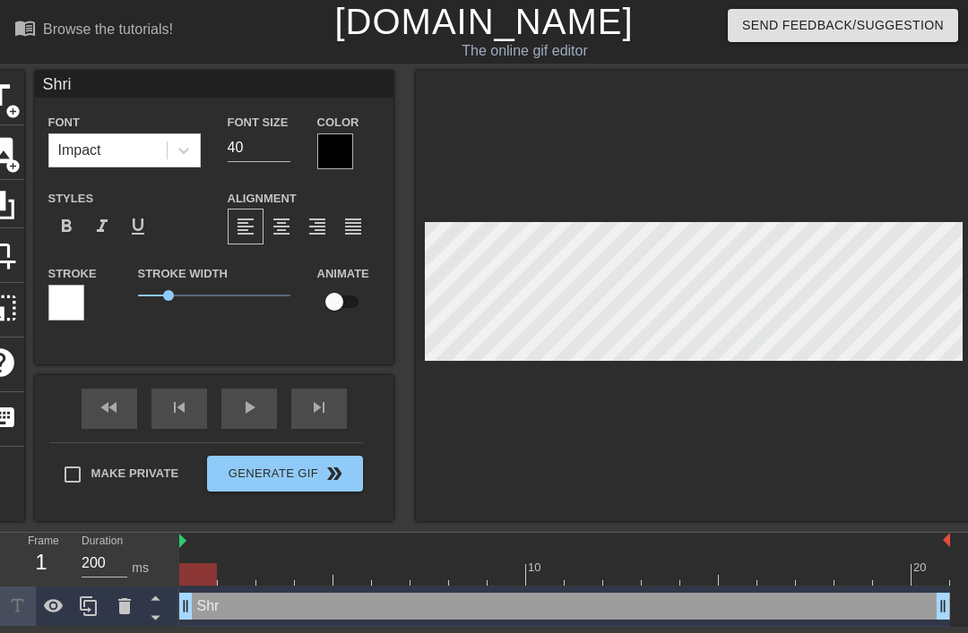
scroll to position [0, 2]
type textarea "Shrin"
type input "Shrin"
type textarea "[DEMOGRAPHIC_DATA]"
type input "[DEMOGRAPHIC_DATA]"
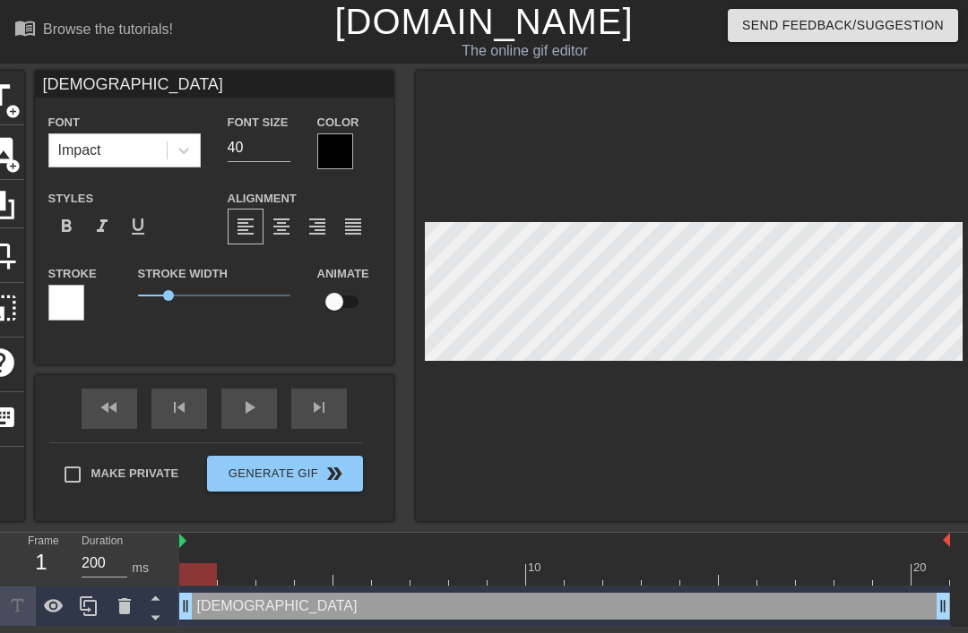
type textarea "Shrines"
type input "Shrines"
type textarea "Shrines"
click at [337, 156] on div at bounding box center [335, 151] width 36 height 36
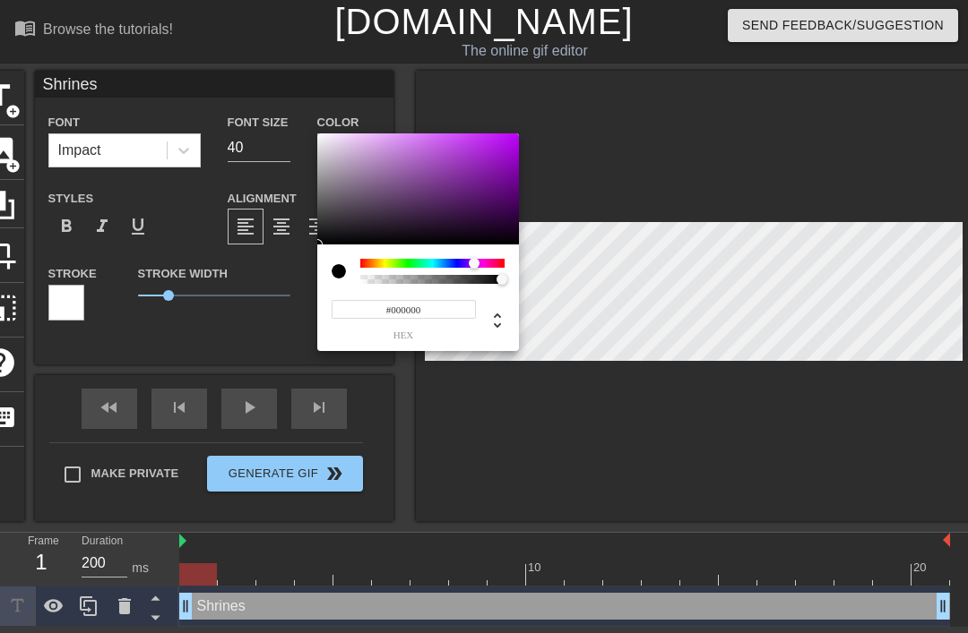
click at [474, 266] on div at bounding box center [474, 263] width 11 height 11
click at [476, 177] on div at bounding box center [475, 176] width 11 height 11
click at [483, 181] on div at bounding box center [418, 188] width 202 height 111
click at [475, 190] on div at bounding box center [473, 190] width 11 height 11
type input "#651B7D"
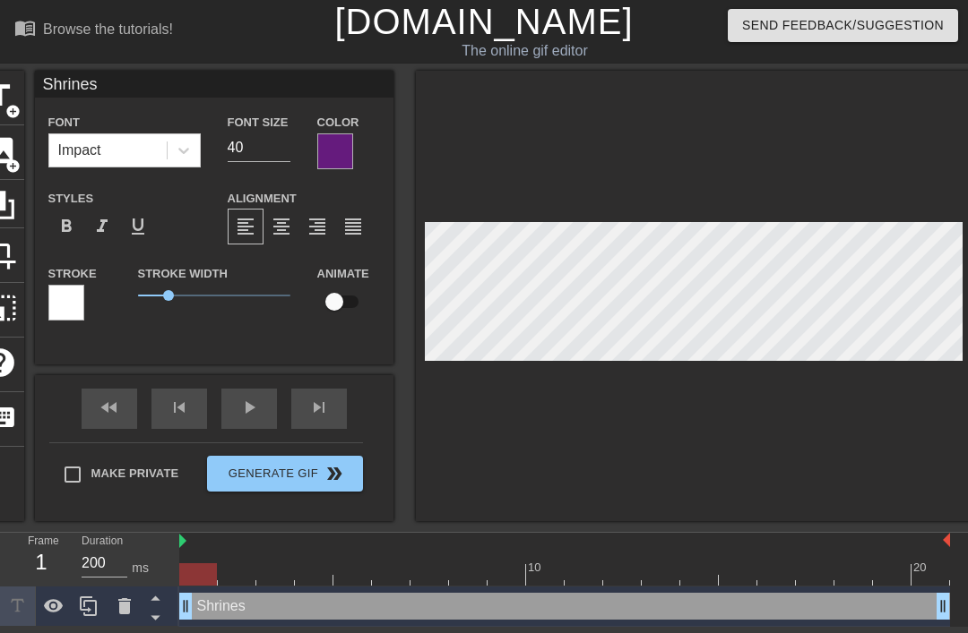
click at [729, 179] on div at bounding box center [693, 296] width 555 height 451
type input "Shs"
type textarea "Ss"
type input "Ss"
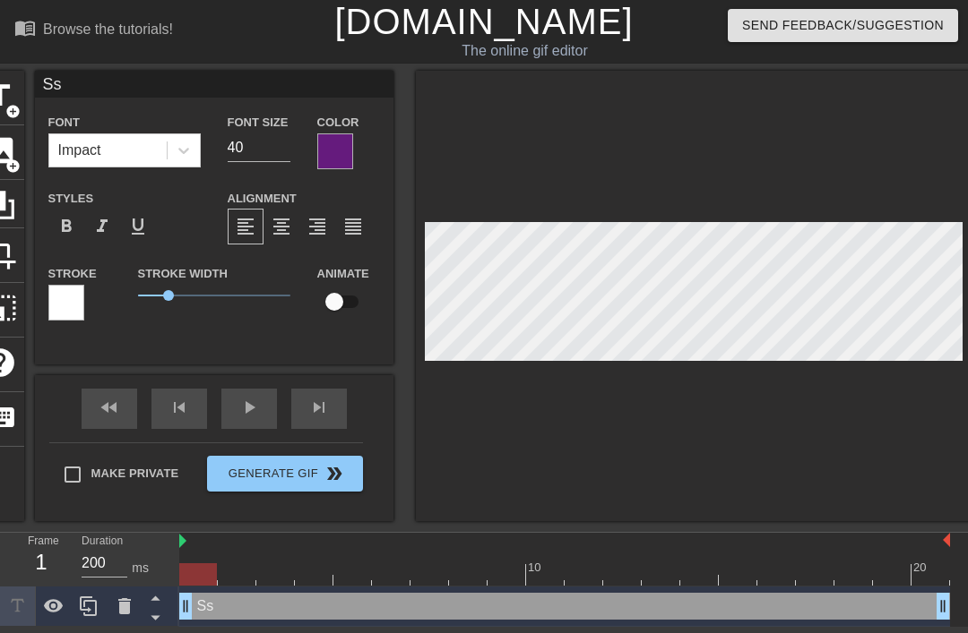
type textarea "s"
type input "hs"
type textarea "hs"
type input "s"
type textarea "s"
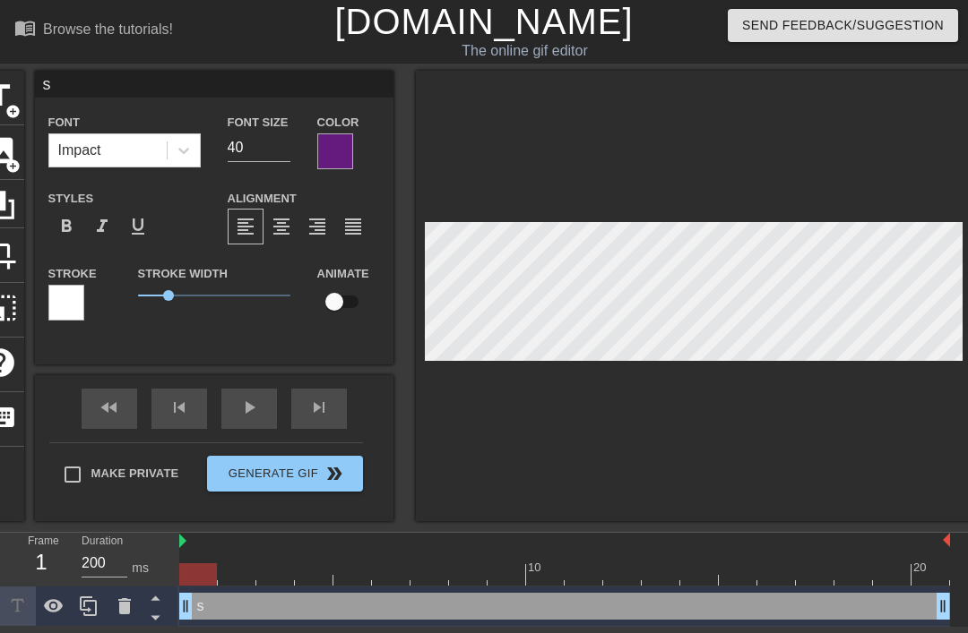
type input "Ss"
type textarea "Ss"
type input "s"
type textarea "hs"
type input "hs"
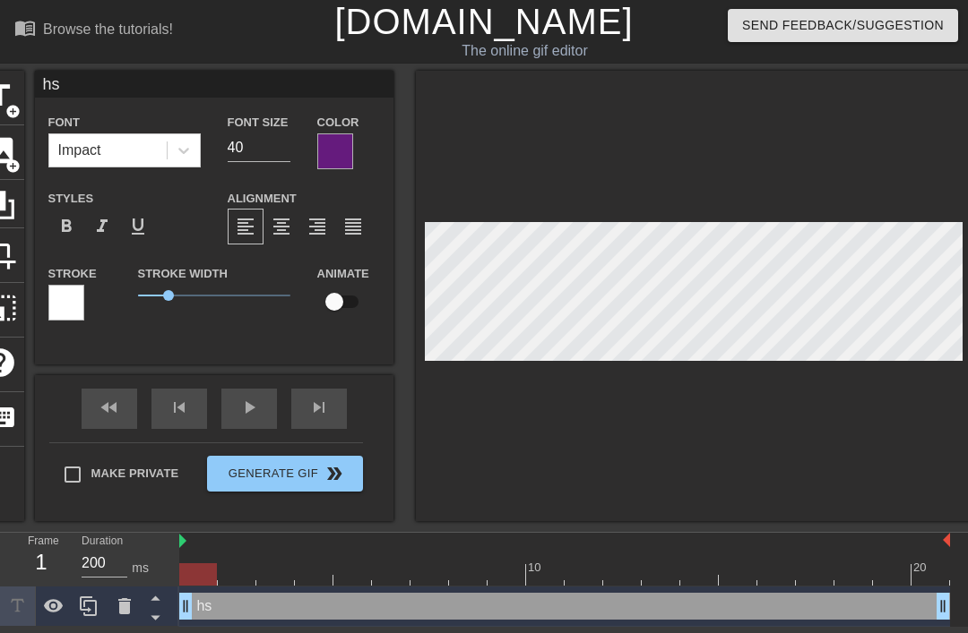
type textarea "hrs"
type input "hris"
type textarea "hrins"
type input "hrins"
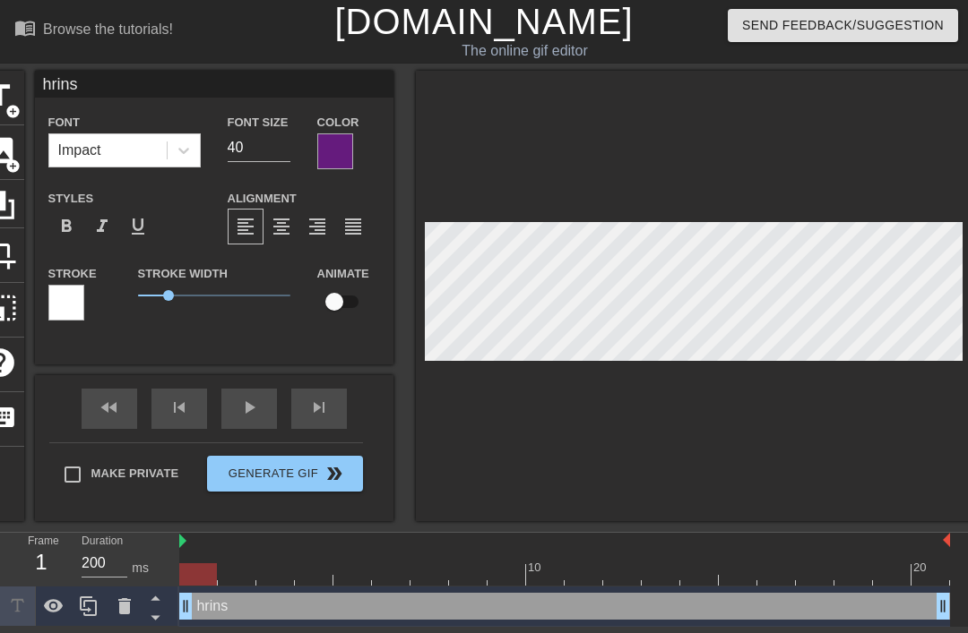
type textarea "hrines"
type input "hriness"
type textarea "hriness"
type input "hrines"
type textarea "hrines"
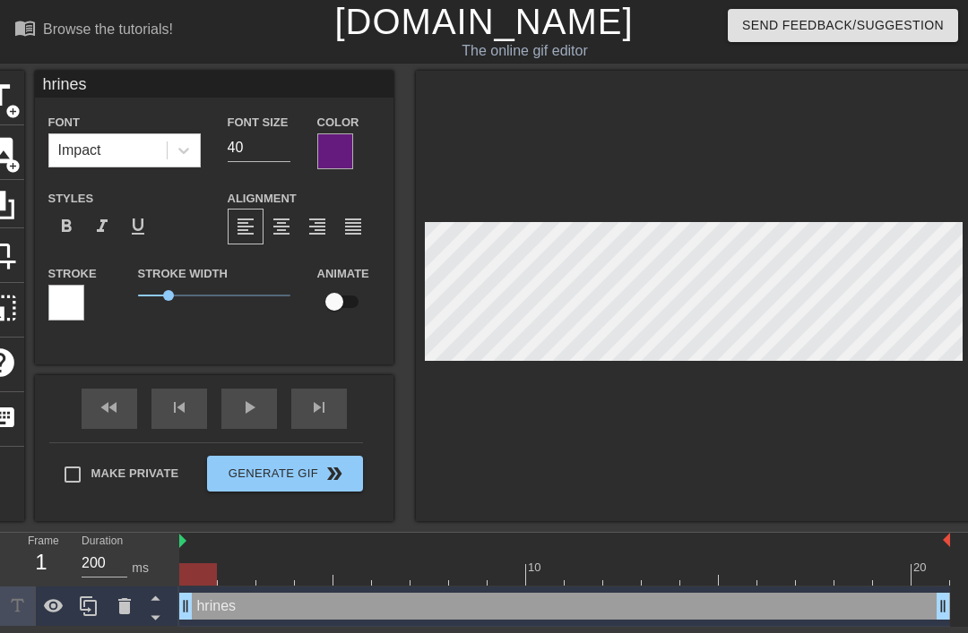
type input "hrins"
type textarea "hrins"
type input "hris"
type textarea "hrs"
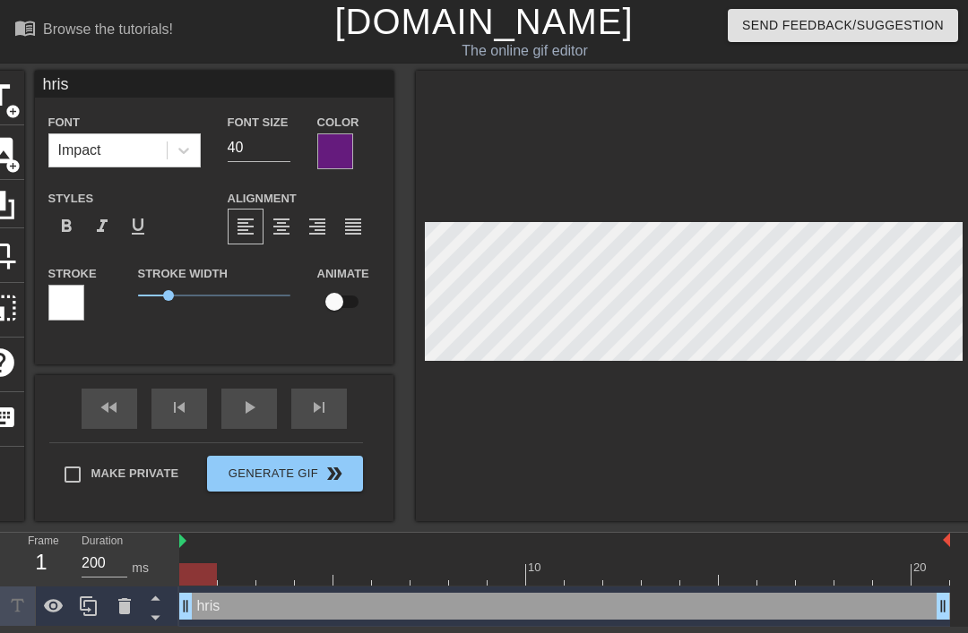
type input "hrs"
type textarea "hs"
type input "s"
type textarea "s"
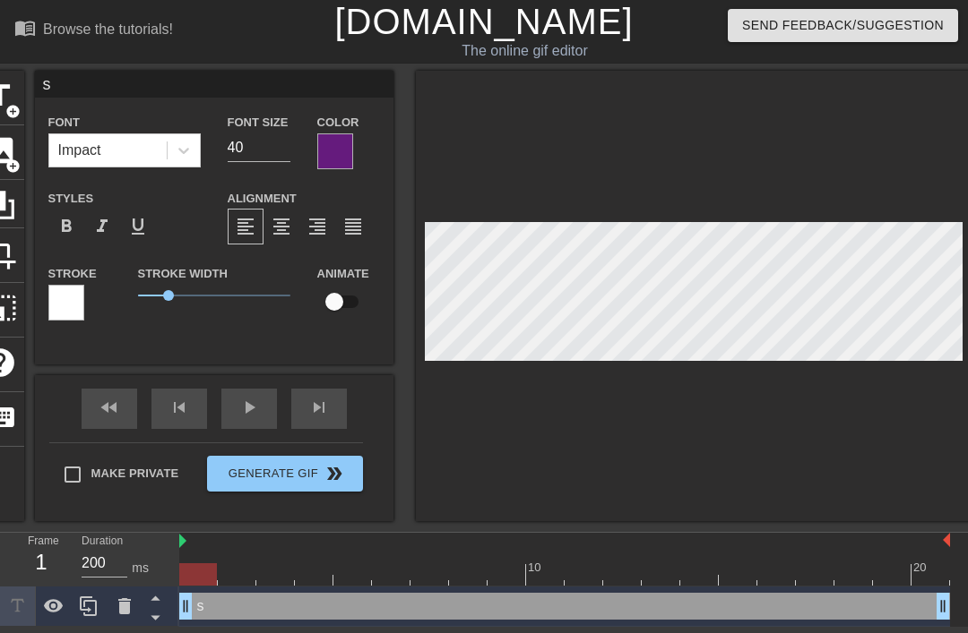
type input "as"
type textarea "ass"
type input "as"
type textarea "s"
type input "s"
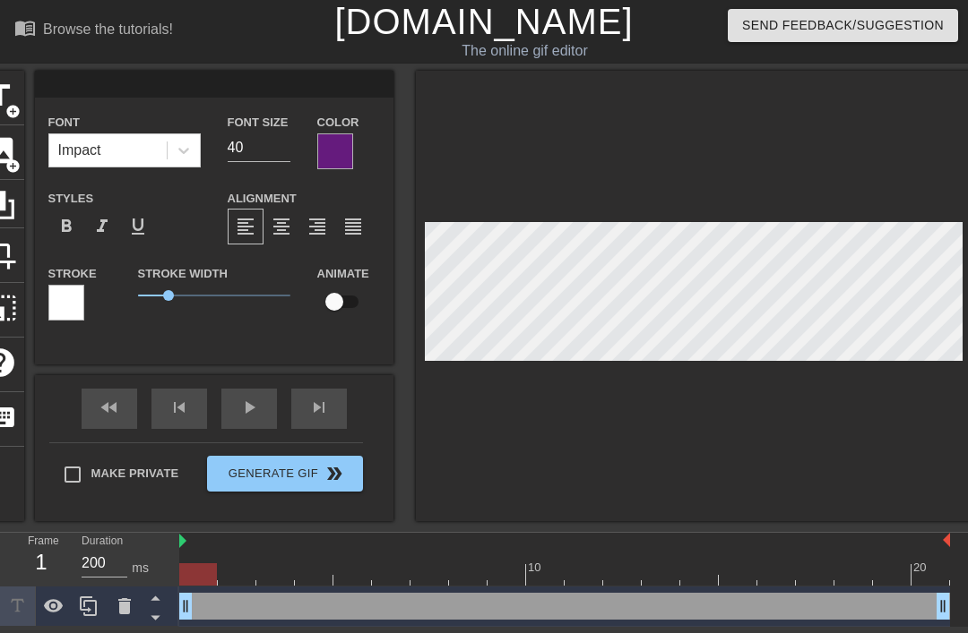
type input "a"
type textarea "a"
type input "S"
type textarea "S"
type input "Sh"
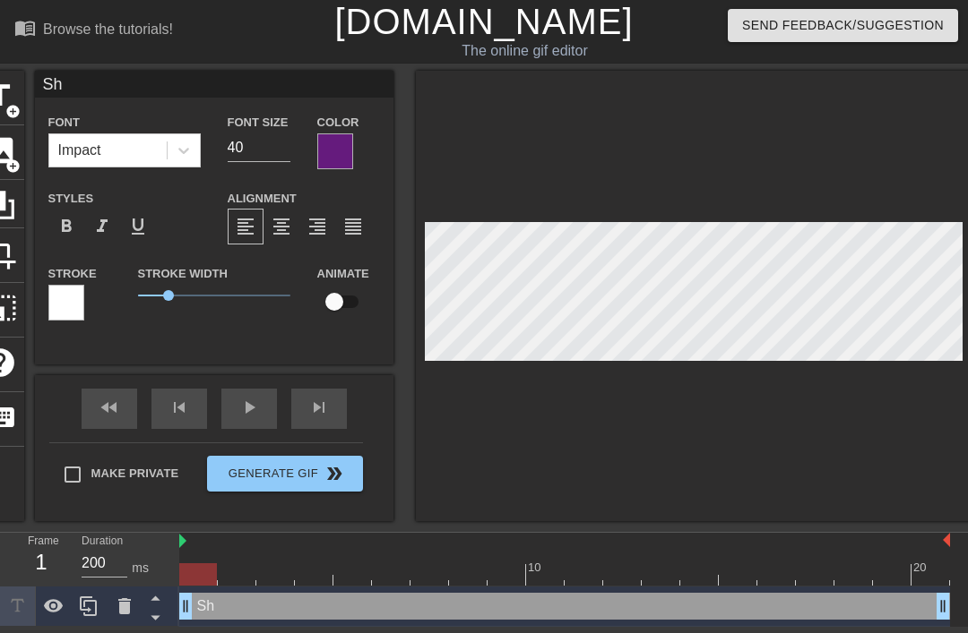
type textarea "Shr"
type input "Shr"
type textarea "Shri"
type input "Shri"
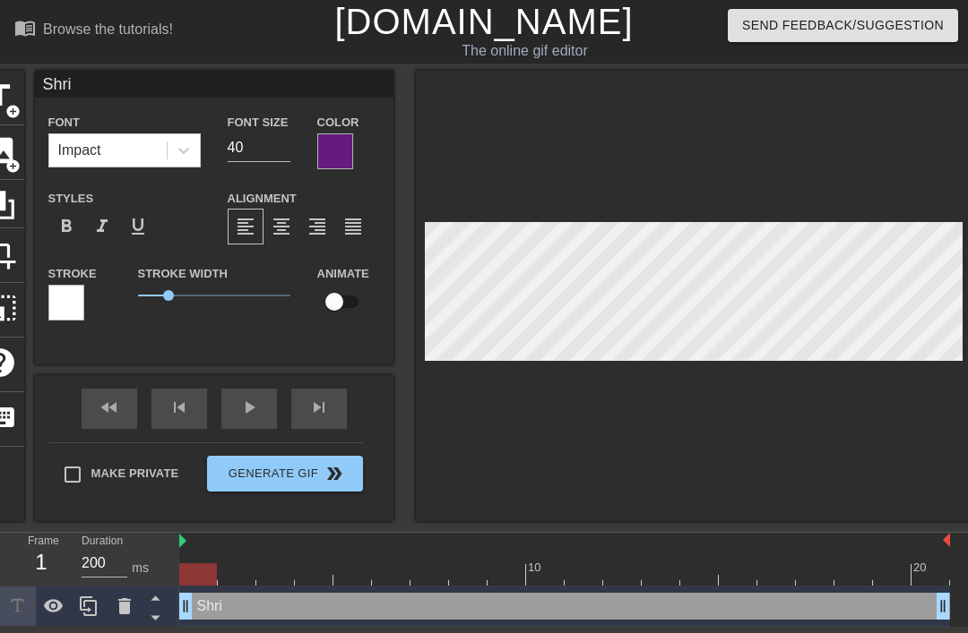
type textarea "Shrin"
type input "Shrin"
type textarea "[DEMOGRAPHIC_DATA]"
type input "[DEMOGRAPHIC_DATA]"
type textarea "Shrines"
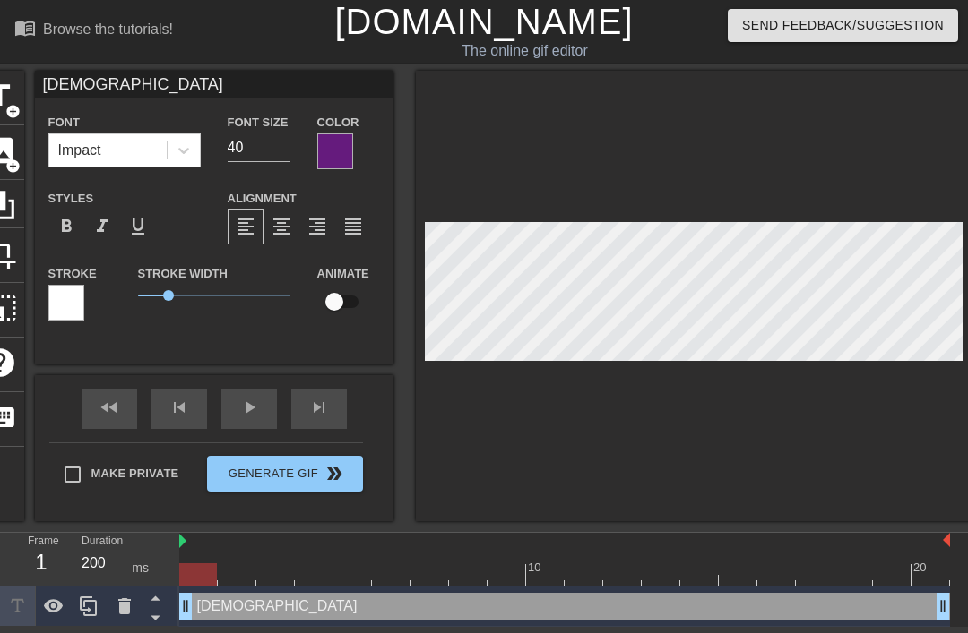
type input "Shrines"
type textarea "Shrines"
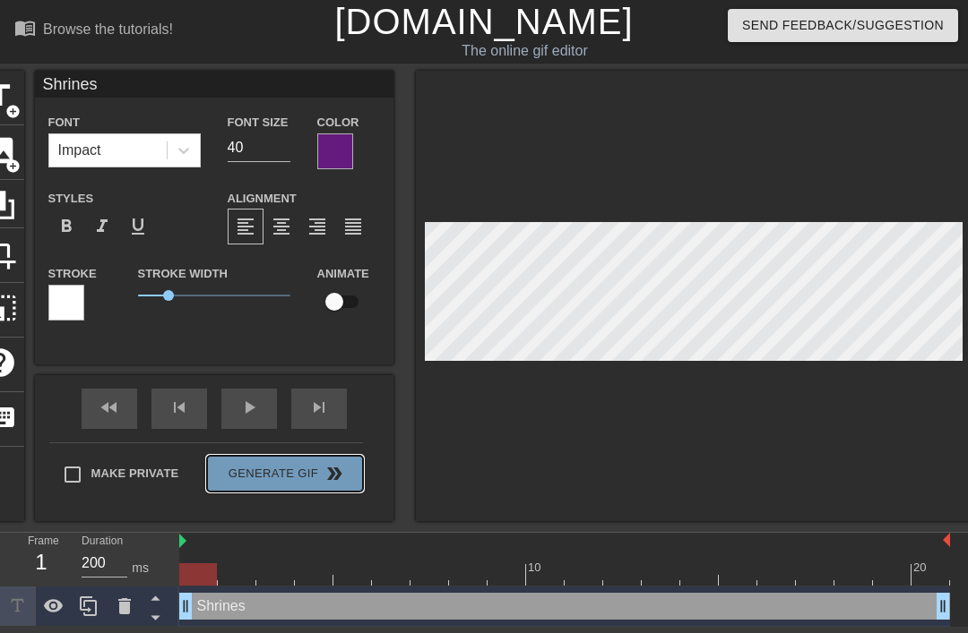
click at [300, 477] on button "Generate Gif double_arrow" at bounding box center [284, 474] width 155 height 36
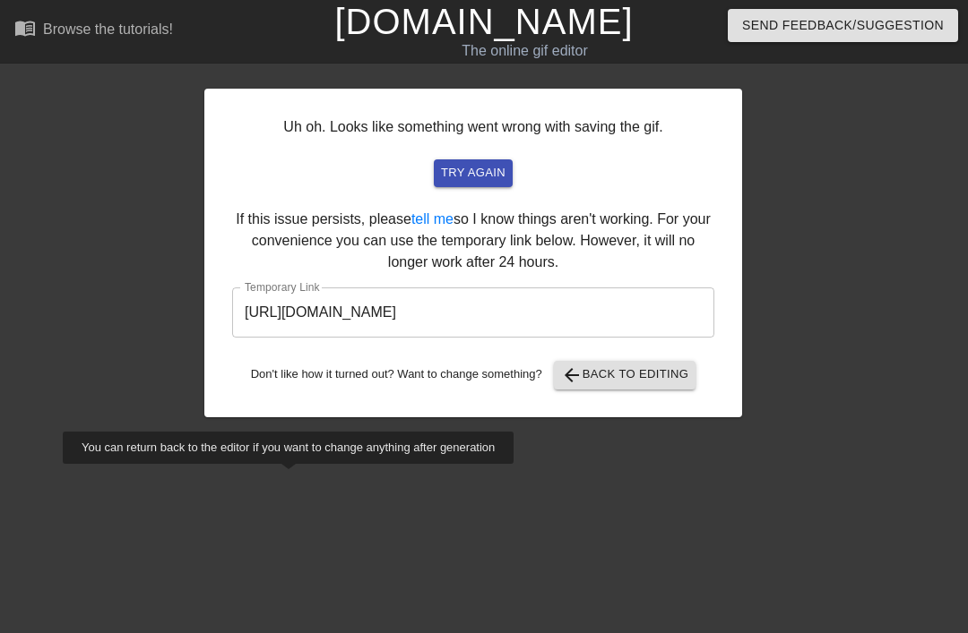
click at [576, 309] on input "https://www.gifntext.com/temp_generations/paojJ4y3.gif" at bounding box center [473, 313] width 482 height 50
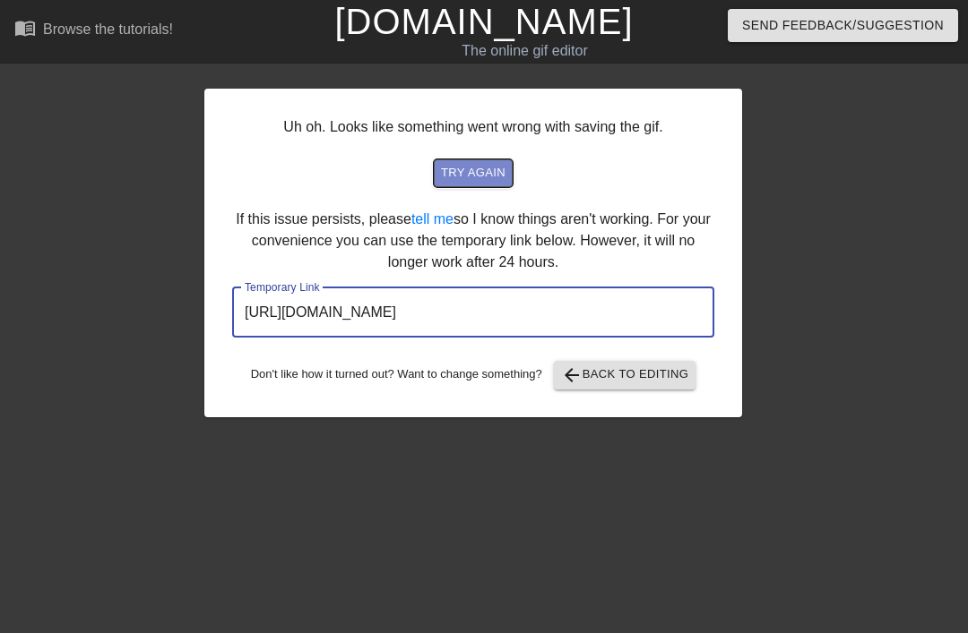
click at [492, 178] on span "try again" at bounding box center [473, 173] width 65 height 21
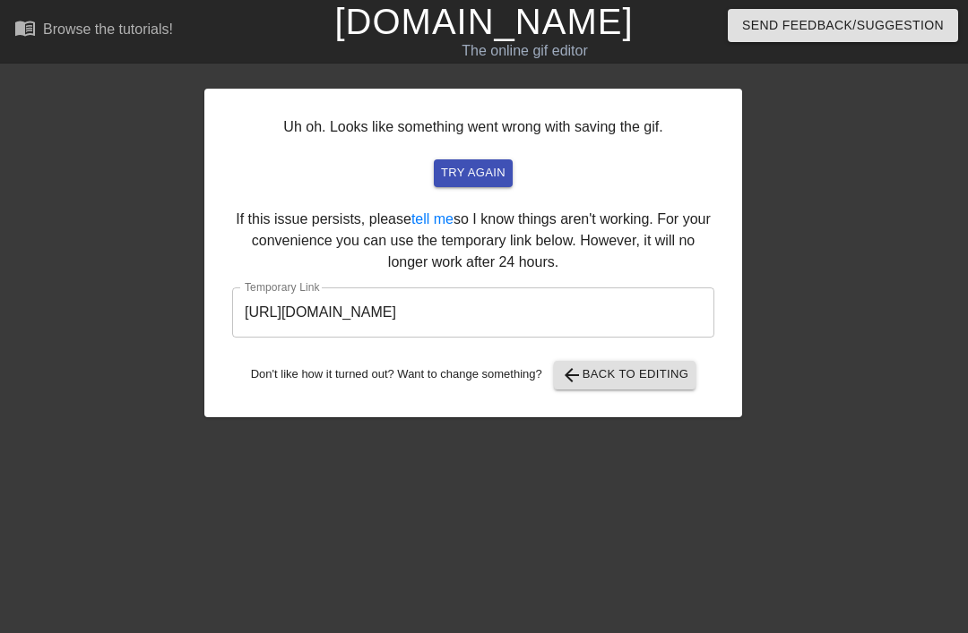
click at [596, 307] on input "https://www.gifntext.com/temp_generations/Vi5S3mod.gif" at bounding box center [473, 313] width 482 height 50
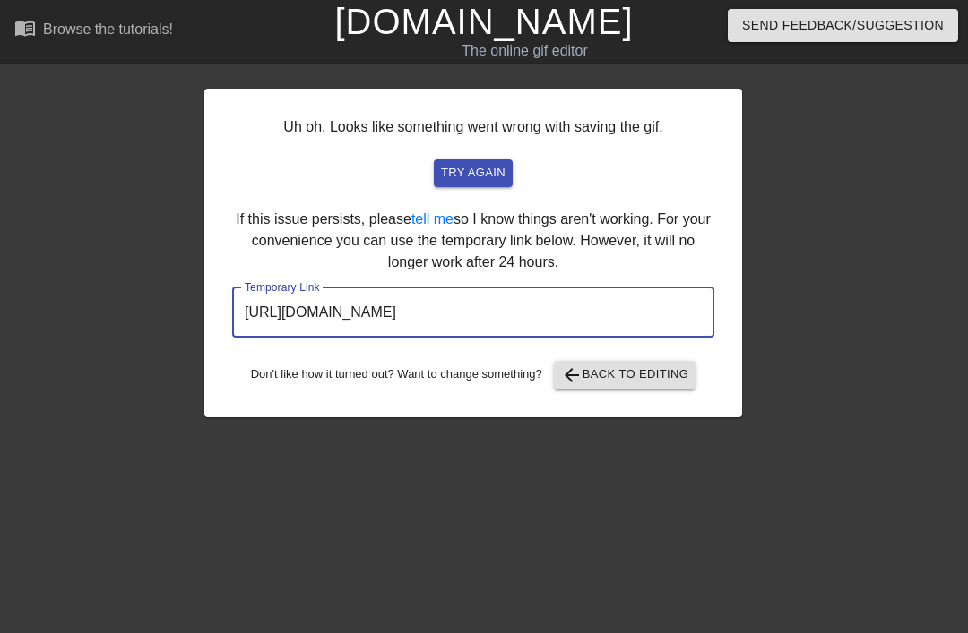
click at [598, 311] on input "https://www.gifntext.com/temp_generations/Vi5S3mod.gif" at bounding box center [473, 313] width 482 height 50
click at [584, 314] on input "https://www.gifntext.com/temp_generations/Vi5S3mod.gif" at bounding box center [473, 313] width 482 height 50
